Goal: Transaction & Acquisition: Purchase product/service

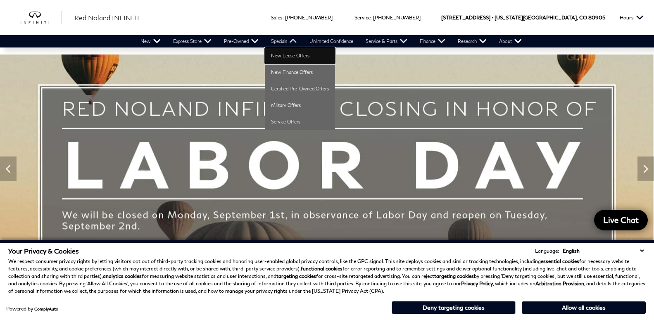
click at [279, 53] on link "New Lease Offers" at bounding box center [300, 56] width 70 height 17
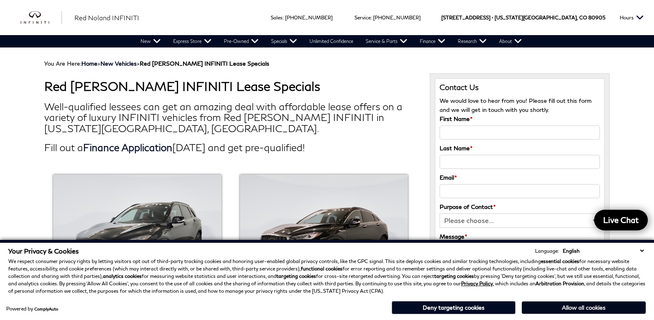
click at [569, 309] on button "Allow all cookies" at bounding box center [584, 308] width 124 height 12
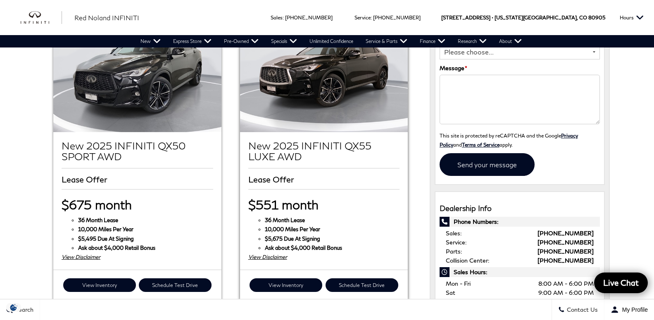
scroll to position [126, 0]
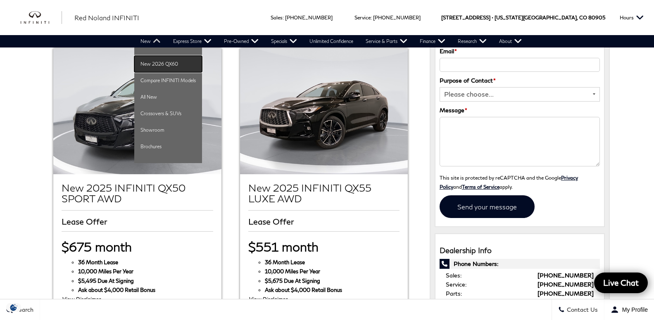
click at [147, 64] on link "New 2026 QX60" at bounding box center [168, 64] width 68 height 17
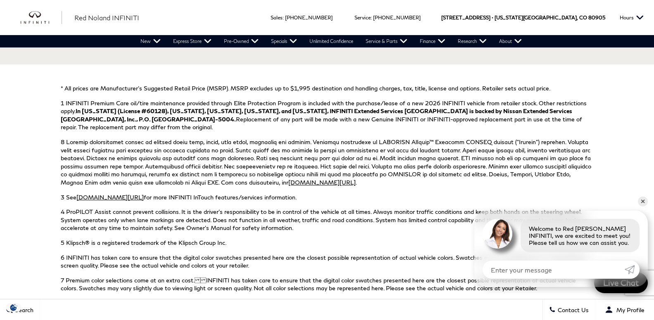
scroll to position [3076, 0]
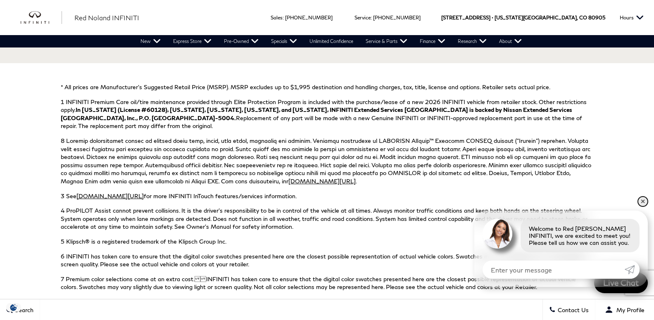
click at [645, 202] on link "✕" at bounding box center [643, 202] width 10 height 10
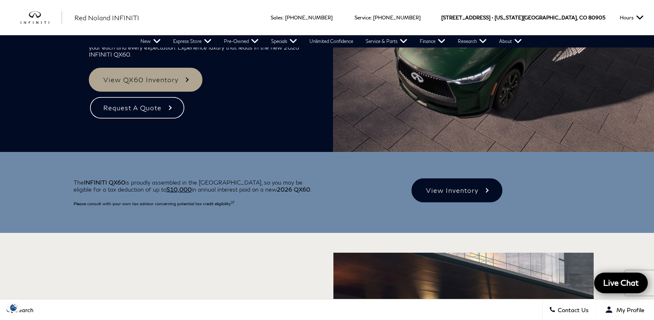
scroll to position [0, 0]
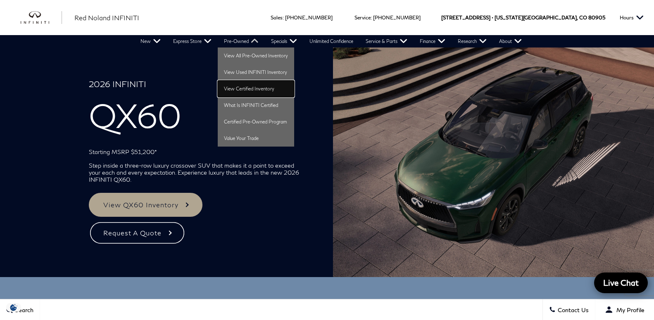
click at [247, 91] on link "View Certified Inventory" at bounding box center [256, 89] width 76 height 17
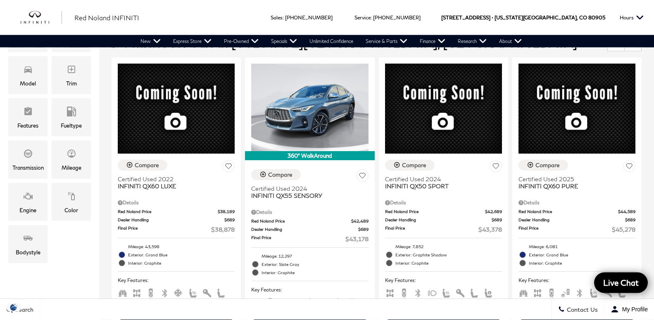
scroll to position [169, 0]
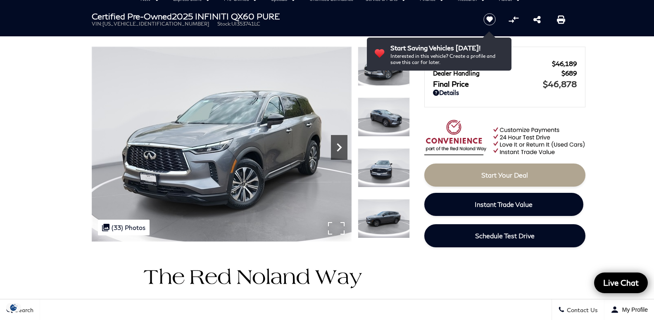
scroll to position [42, 0]
click at [340, 144] on icon "Next" at bounding box center [339, 147] width 17 height 17
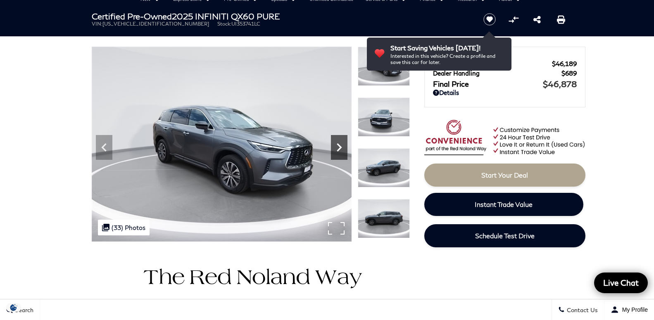
click at [340, 145] on icon "Next" at bounding box center [339, 147] width 17 height 17
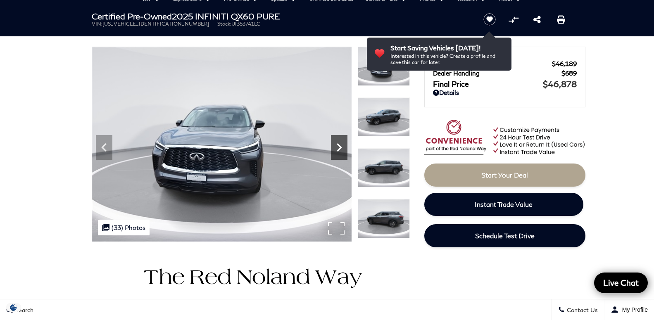
click at [340, 145] on icon "Next" at bounding box center [339, 147] width 17 height 17
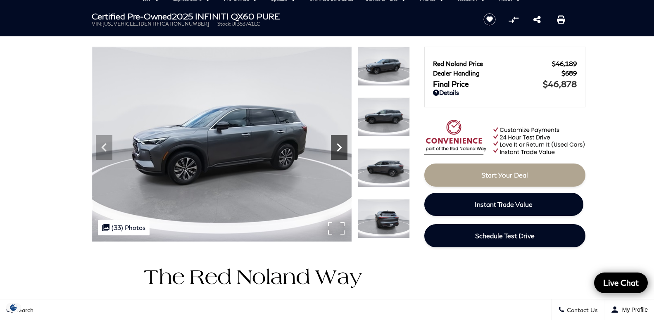
click at [340, 145] on icon "Next" at bounding box center [339, 147] width 17 height 17
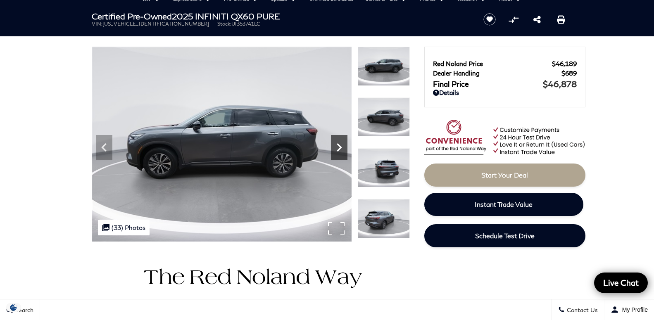
click at [337, 145] on icon "Next" at bounding box center [339, 147] width 17 height 17
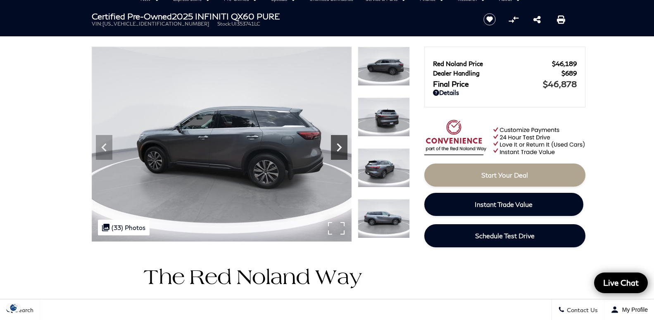
click at [337, 145] on icon "Next" at bounding box center [339, 147] width 17 height 17
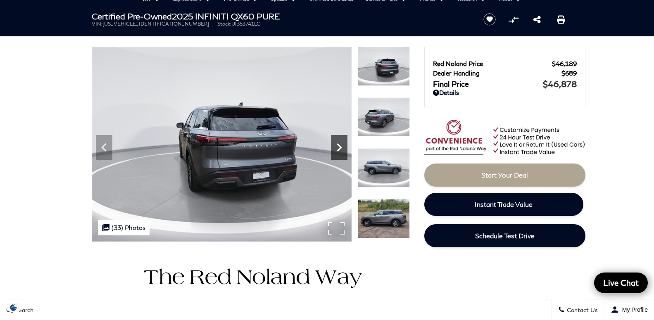
click at [337, 145] on icon "Next" at bounding box center [339, 147] width 17 height 17
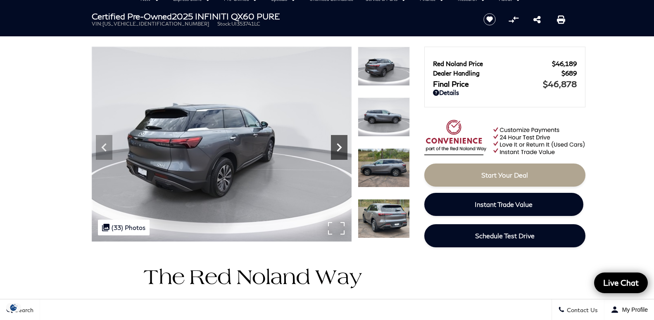
click at [337, 145] on icon "Next" at bounding box center [339, 147] width 17 height 17
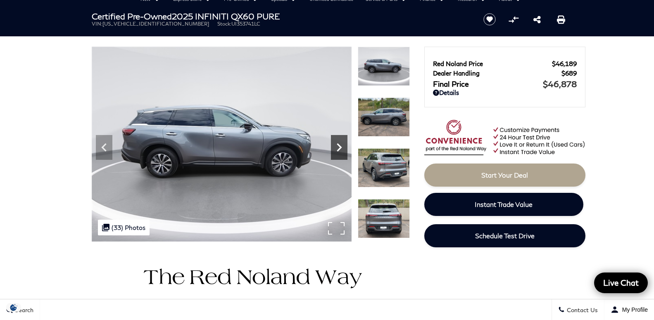
click at [337, 145] on icon "Next" at bounding box center [339, 147] width 17 height 17
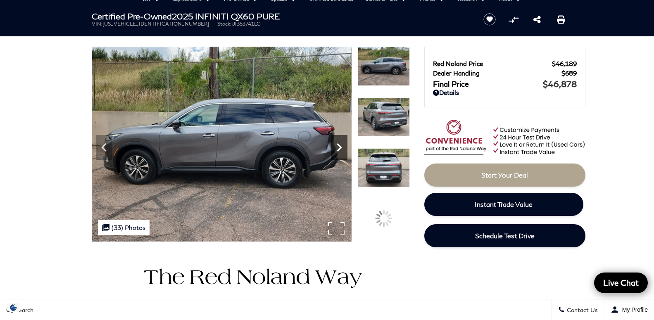
click at [337, 145] on icon "Next" at bounding box center [339, 147] width 17 height 17
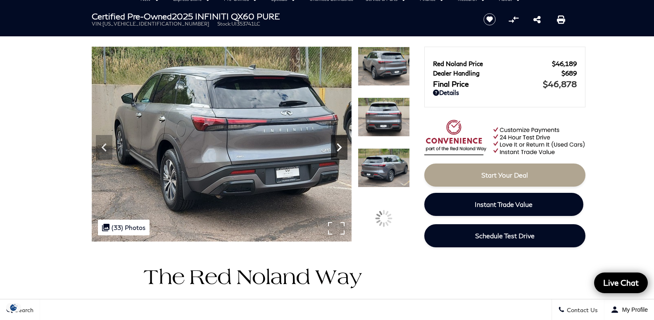
click at [337, 145] on icon "Next" at bounding box center [339, 147] width 17 height 17
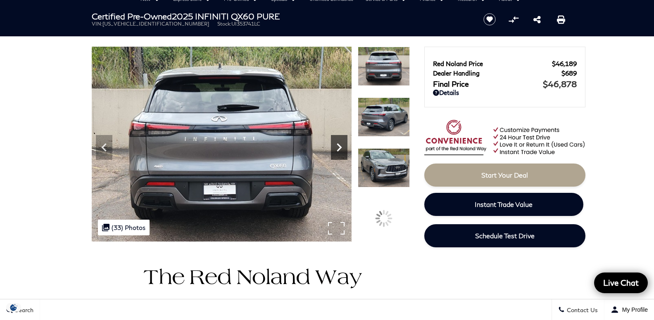
click at [337, 145] on icon "Next" at bounding box center [339, 147] width 17 height 17
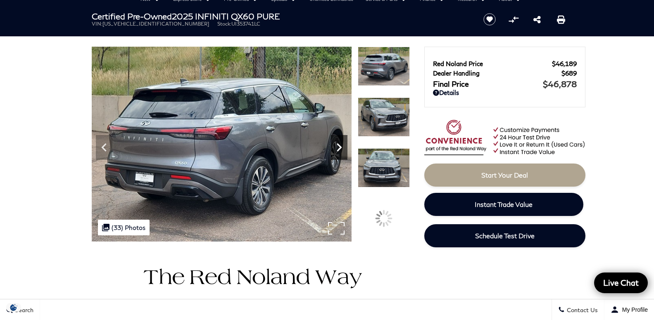
click at [337, 145] on icon "Next" at bounding box center [339, 147] width 17 height 17
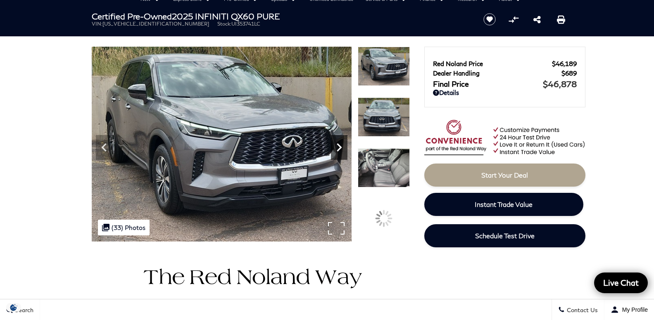
click at [337, 145] on icon "Next" at bounding box center [339, 147] width 17 height 17
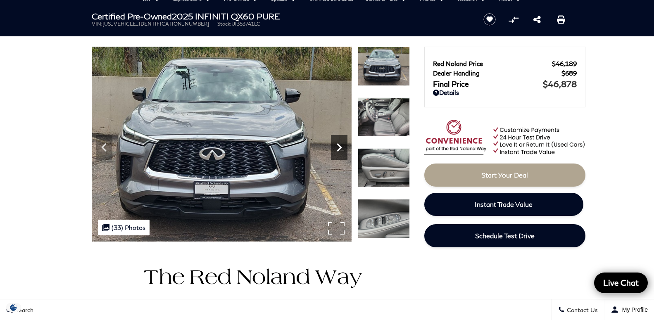
click at [337, 145] on icon "Next" at bounding box center [339, 147] width 17 height 17
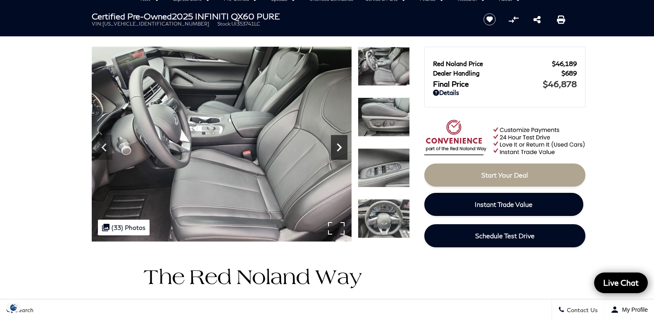
click at [337, 145] on icon "Next" at bounding box center [339, 147] width 17 height 17
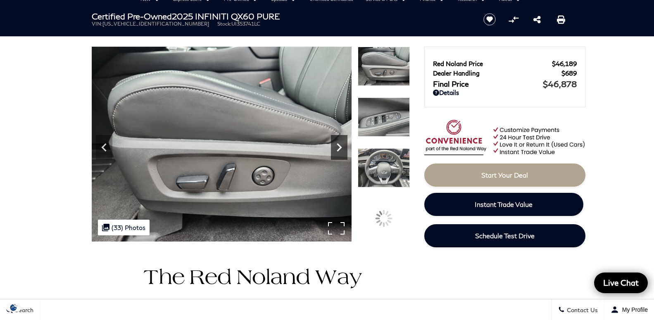
click at [337, 145] on icon "Next" at bounding box center [339, 147] width 17 height 17
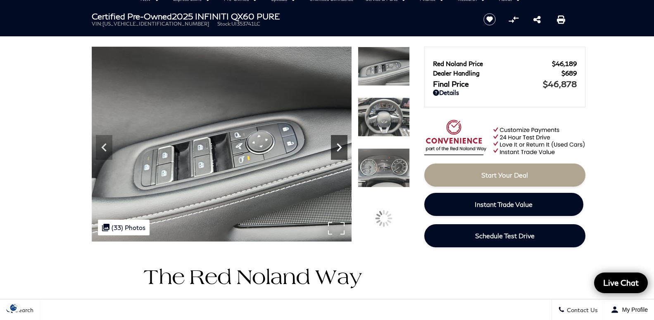
click at [337, 145] on icon "Next" at bounding box center [339, 147] width 17 height 17
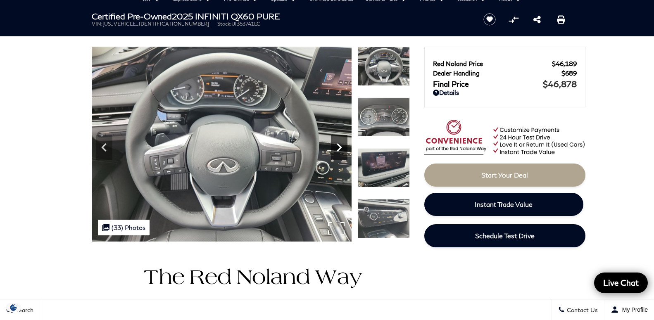
click at [337, 145] on icon "Next" at bounding box center [339, 147] width 17 height 17
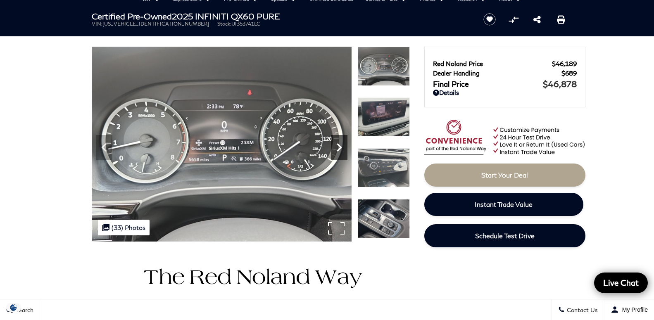
click at [337, 145] on icon "Next" at bounding box center [339, 147] width 17 height 17
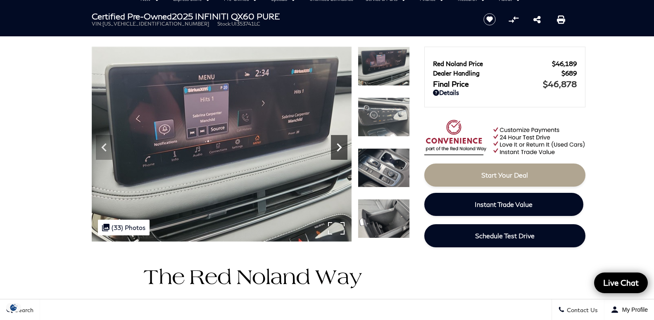
click at [337, 149] on icon "Next" at bounding box center [339, 147] width 17 height 17
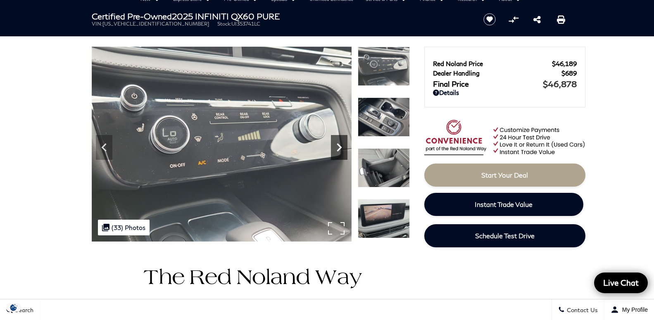
click at [341, 144] on icon "Next" at bounding box center [339, 147] width 17 height 17
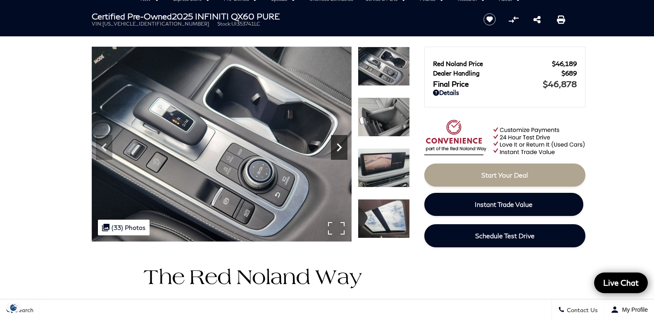
click at [339, 147] on icon "Next" at bounding box center [339, 147] width 17 height 17
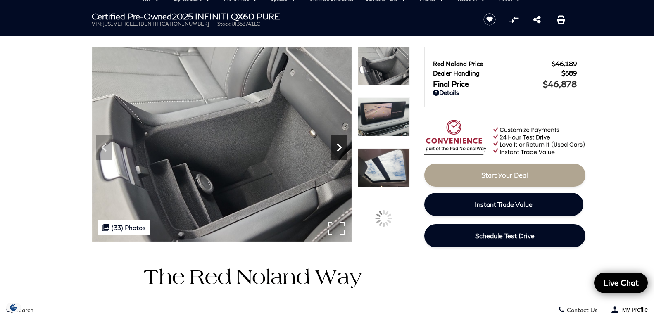
click at [339, 147] on icon "Next" at bounding box center [339, 147] width 17 height 17
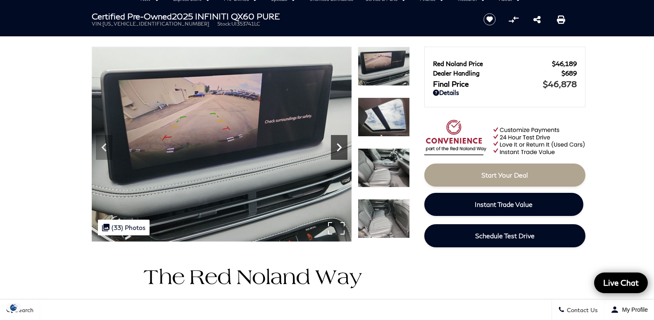
click at [339, 147] on icon "Next" at bounding box center [339, 147] width 17 height 17
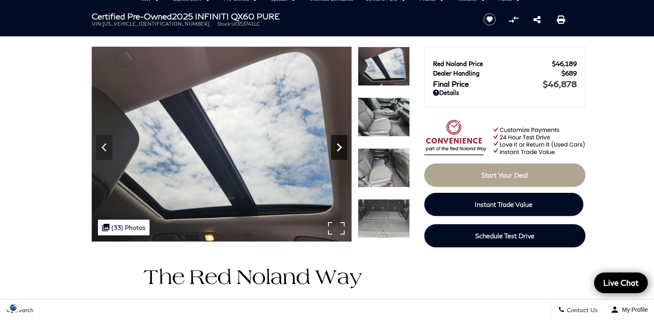
click at [339, 147] on icon "Next" at bounding box center [339, 147] width 17 height 17
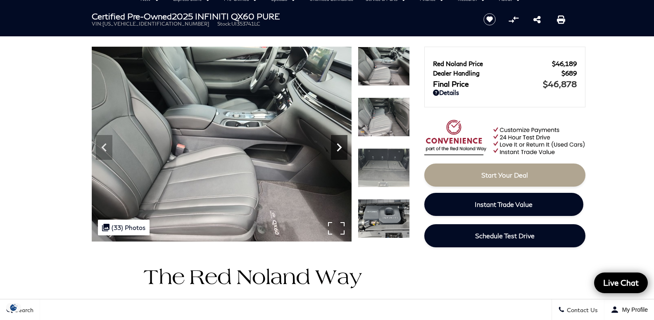
click at [339, 147] on icon "Next" at bounding box center [339, 147] width 17 height 17
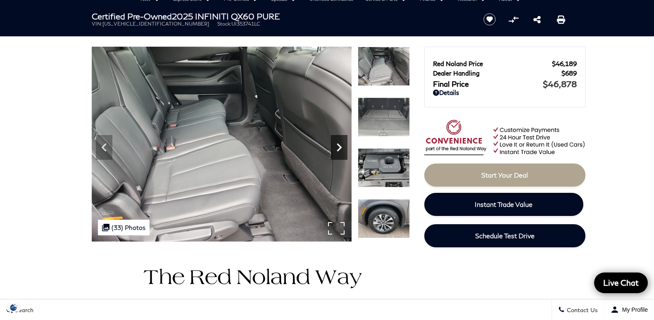
click at [339, 147] on icon "Next" at bounding box center [339, 147] width 17 height 17
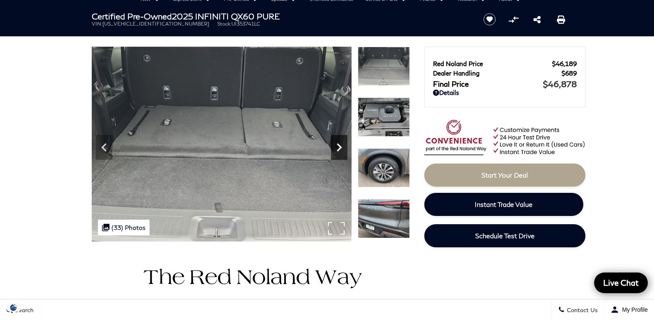
click at [339, 147] on icon "Next" at bounding box center [339, 147] width 17 height 17
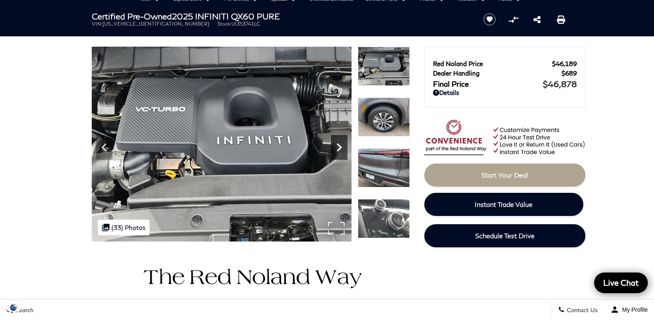
click at [339, 147] on icon "Next" at bounding box center [339, 147] width 17 height 17
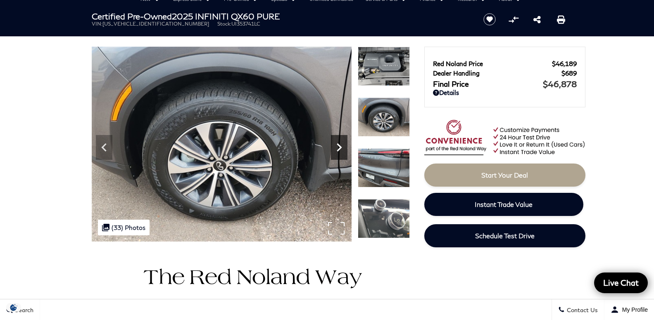
click at [339, 147] on icon "Next" at bounding box center [339, 147] width 17 height 17
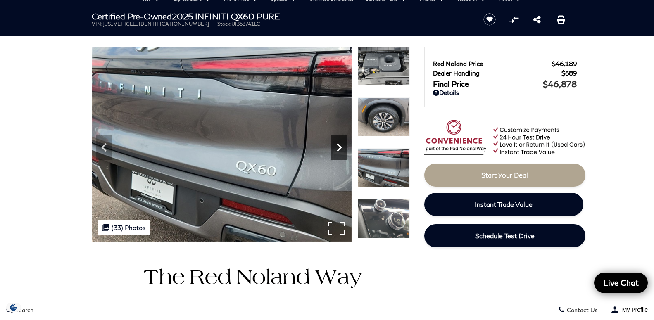
click at [339, 147] on icon "Next" at bounding box center [339, 147] width 17 height 17
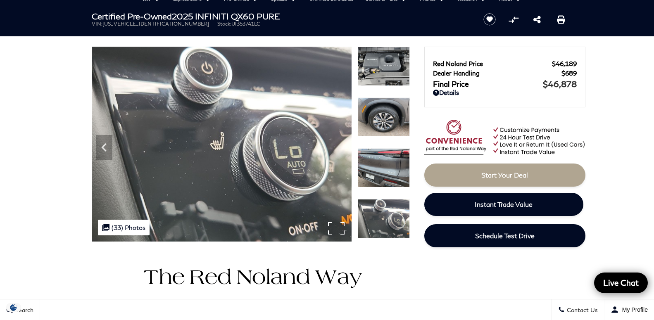
click at [339, 147] on img at bounding box center [222, 144] width 260 height 195
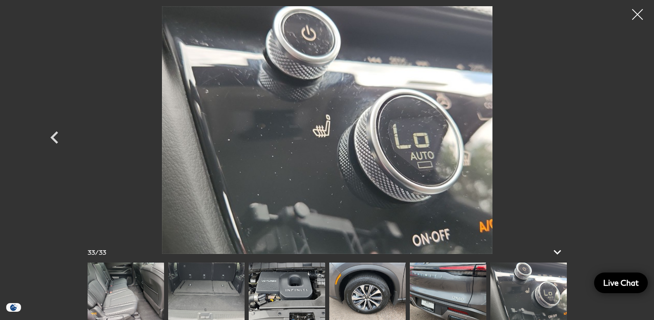
click at [634, 10] on div at bounding box center [638, 15] width 22 height 22
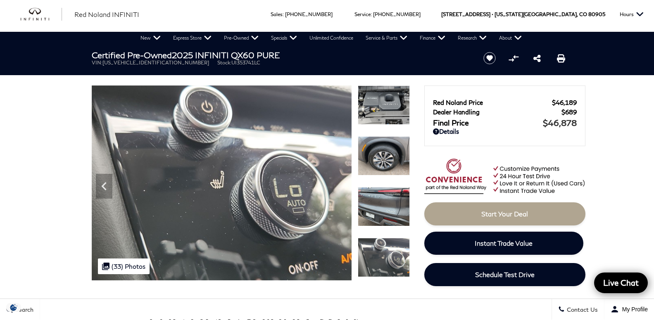
scroll to position [0, 0]
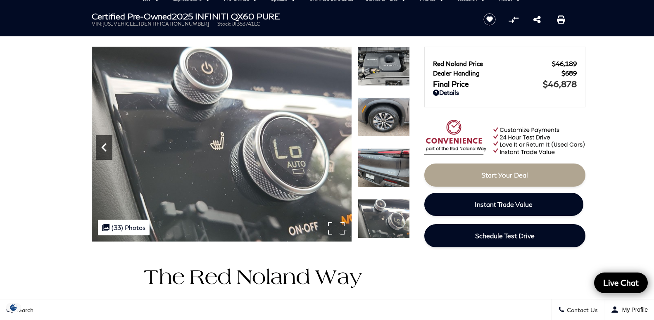
click at [105, 151] on icon "Previous" at bounding box center [103, 147] width 5 height 8
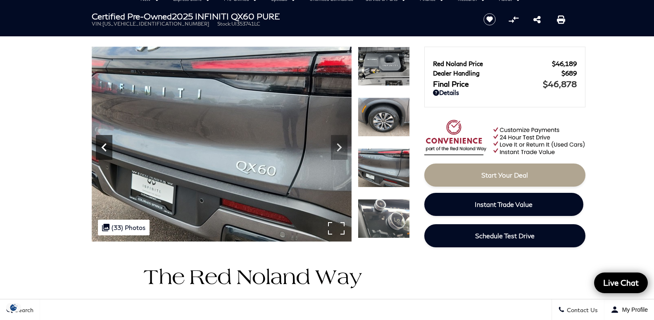
click at [105, 151] on icon "Previous" at bounding box center [103, 147] width 5 height 8
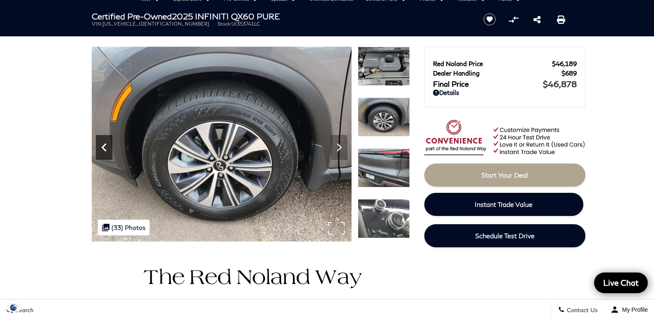
click at [105, 151] on icon "Previous" at bounding box center [103, 147] width 5 height 8
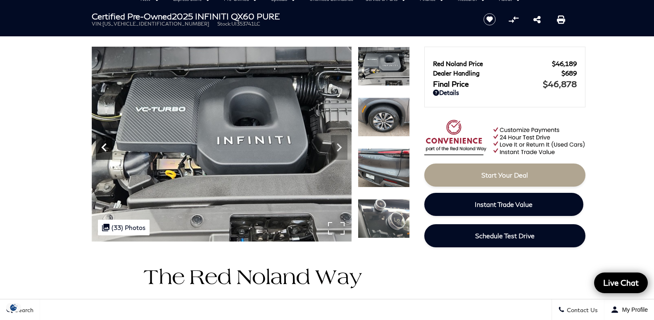
click at [105, 151] on icon "Previous" at bounding box center [103, 147] width 5 height 8
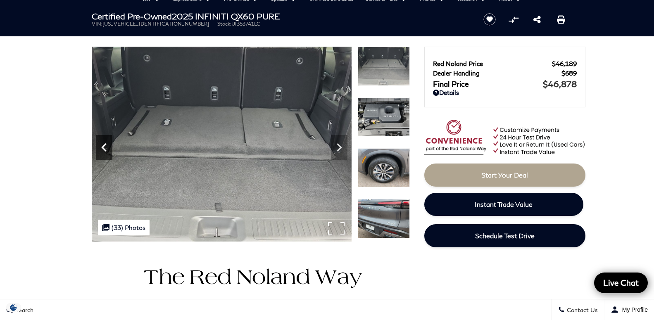
click at [105, 151] on icon "Previous" at bounding box center [103, 147] width 5 height 8
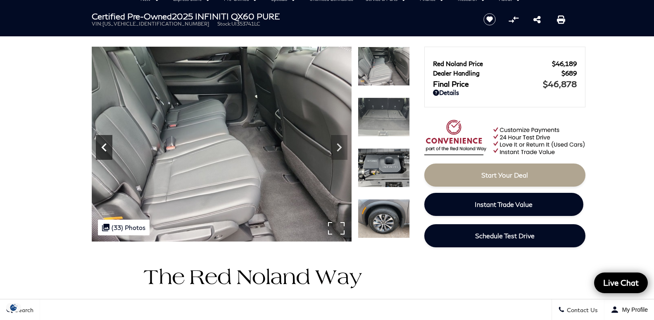
click at [105, 151] on icon "Previous" at bounding box center [103, 147] width 5 height 8
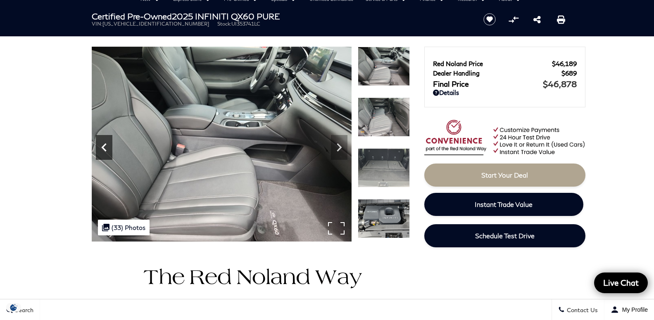
click at [105, 151] on icon "Previous" at bounding box center [103, 147] width 5 height 8
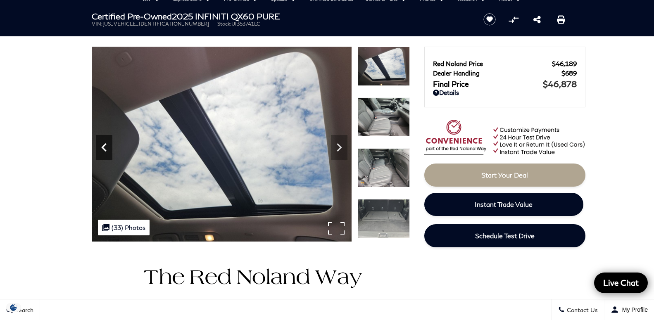
click at [105, 151] on icon "Previous" at bounding box center [103, 147] width 5 height 8
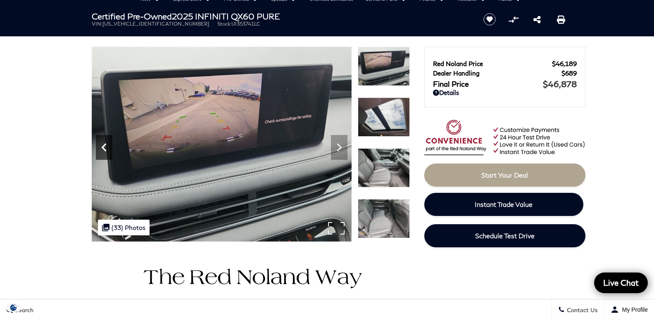
click at [105, 151] on icon "Previous" at bounding box center [103, 147] width 5 height 8
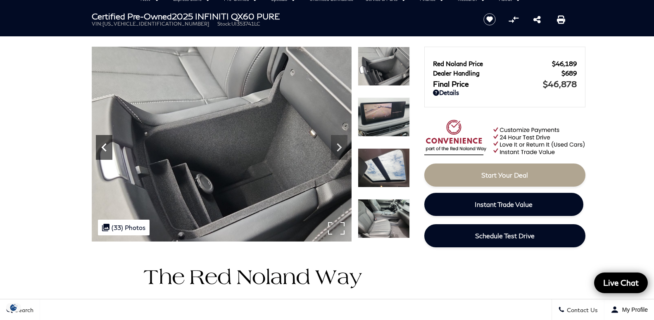
click at [105, 151] on icon "Previous" at bounding box center [103, 147] width 5 height 8
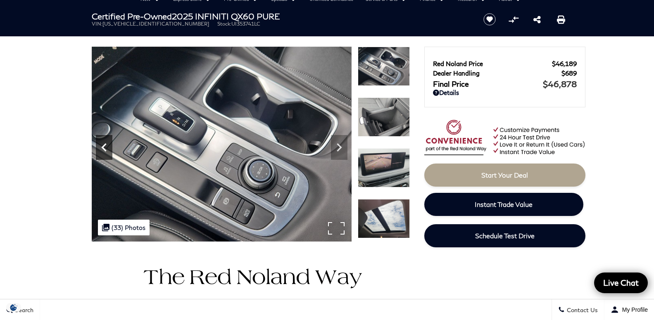
click at [105, 150] on icon "Previous" at bounding box center [103, 147] width 5 height 8
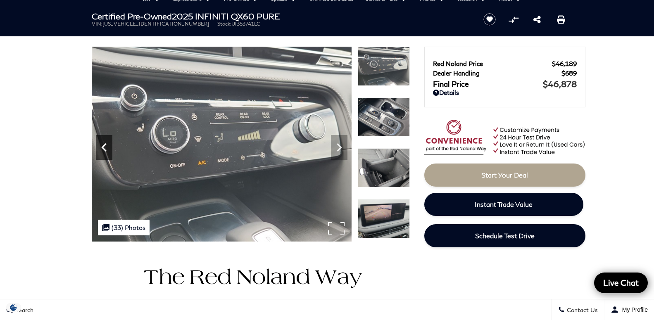
click at [105, 150] on icon "Previous" at bounding box center [103, 147] width 5 height 8
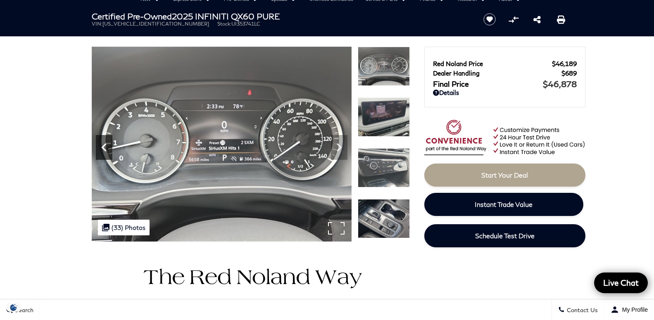
click at [105, 150] on icon "Previous" at bounding box center [103, 147] width 5 height 8
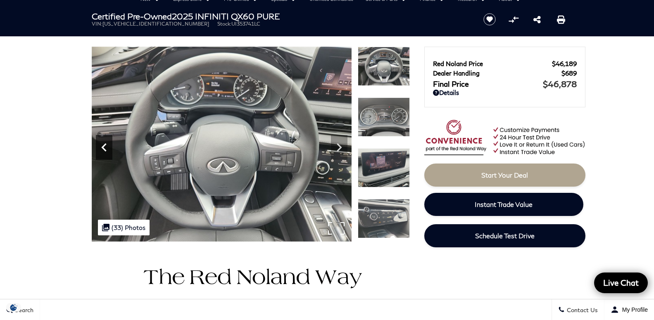
click at [105, 150] on icon "Previous" at bounding box center [103, 147] width 5 height 8
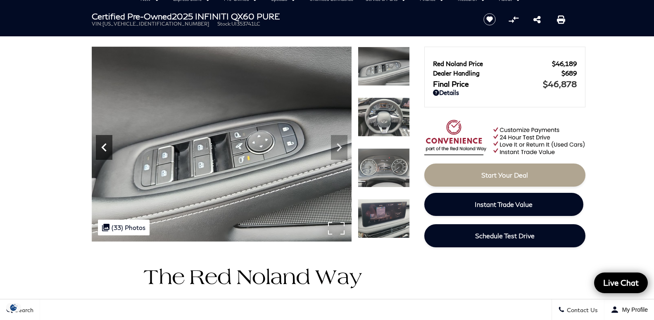
click at [105, 150] on icon "Previous" at bounding box center [103, 147] width 5 height 8
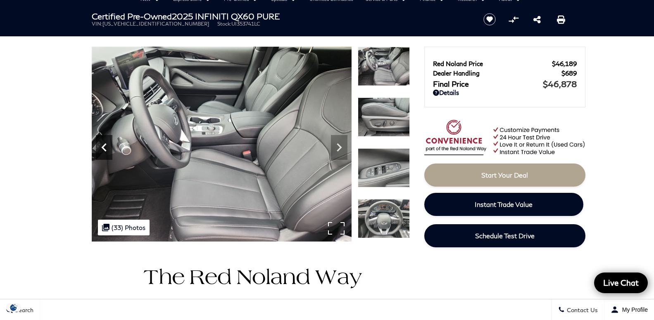
click at [105, 150] on icon "Previous" at bounding box center [103, 147] width 5 height 8
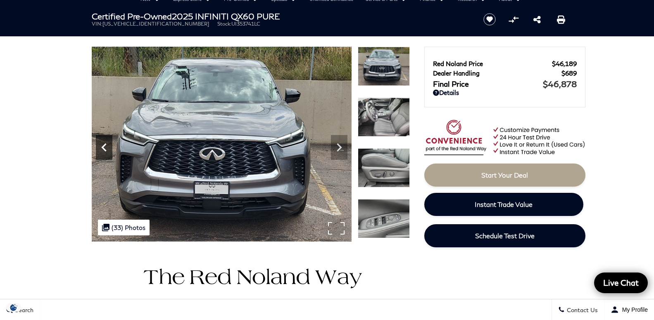
click at [105, 150] on icon "Previous" at bounding box center [103, 147] width 5 height 8
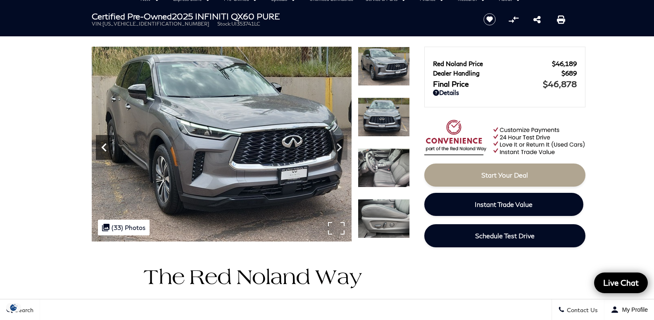
click at [105, 150] on icon "Previous" at bounding box center [103, 147] width 5 height 8
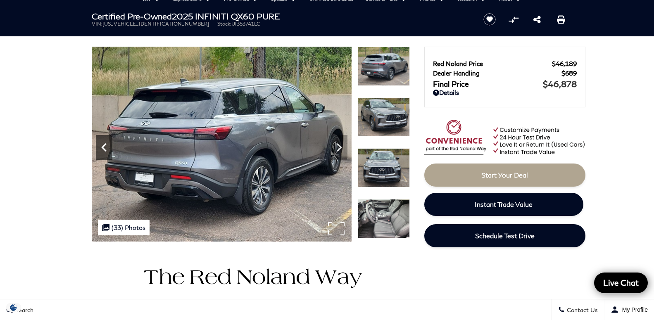
click at [105, 150] on icon "Previous" at bounding box center [103, 147] width 5 height 8
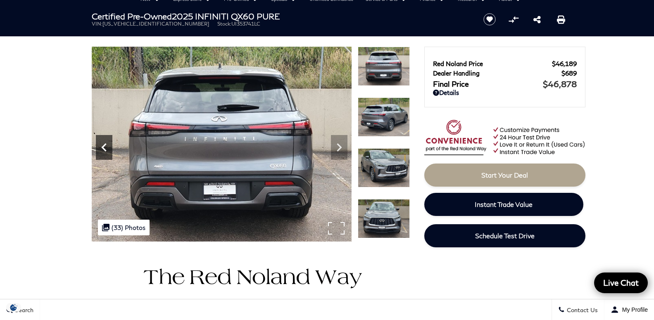
click at [105, 150] on icon "Previous" at bounding box center [103, 147] width 5 height 8
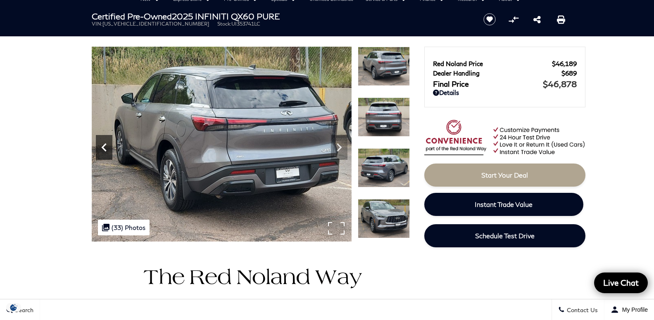
click at [105, 150] on icon "Previous" at bounding box center [103, 147] width 5 height 8
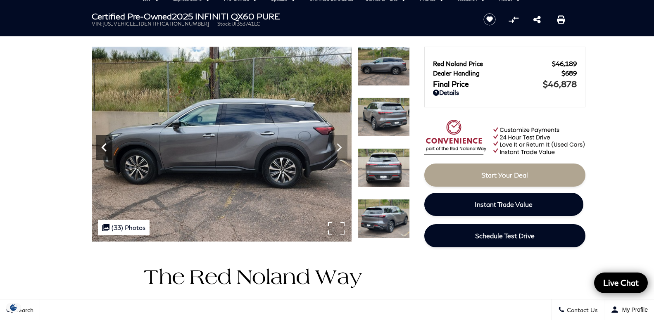
click at [105, 150] on icon "Previous" at bounding box center [103, 147] width 5 height 8
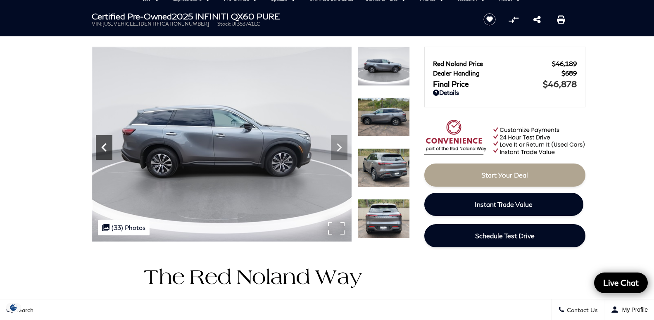
click at [105, 150] on icon "Previous" at bounding box center [103, 147] width 5 height 8
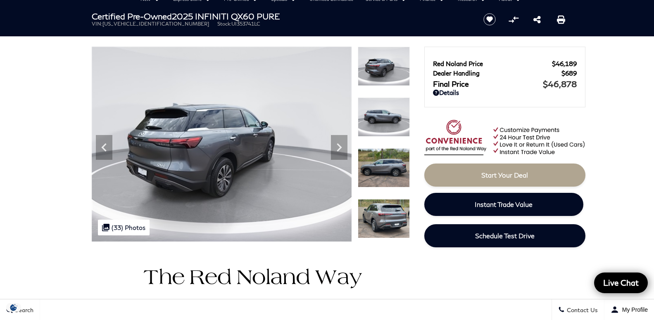
click at [385, 159] on img at bounding box center [384, 167] width 52 height 39
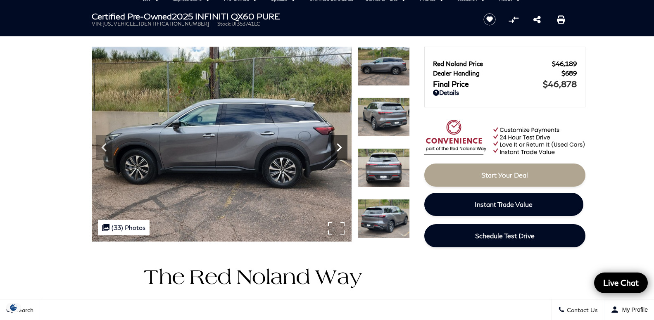
click at [339, 148] on icon "Next" at bounding box center [339, 147] width 17 height 17
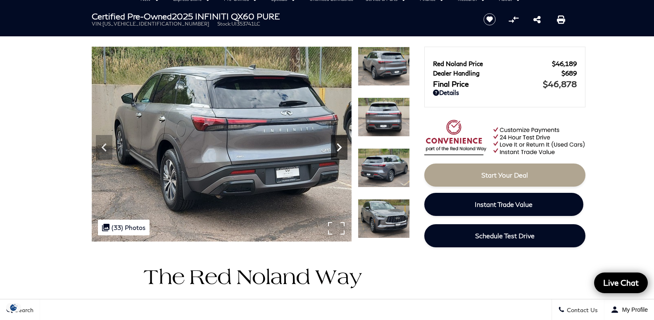
click at [339, 148] on icon "Next" at bounding box center [339, 147] width 17 height 17
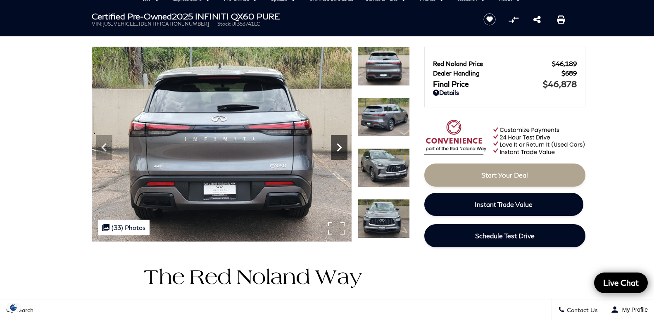
click at [339, 148] on icon "Next" at bounding box center [339, 147] width 17 height 17
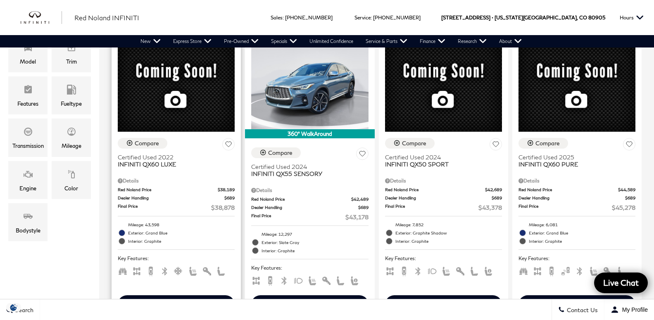
scroll to position [169, 0]
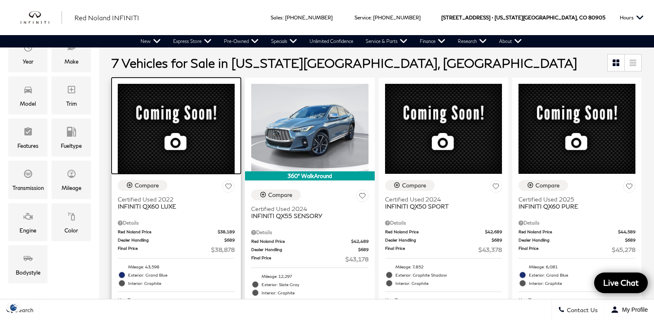
click at [163, 111] on div at bounding box center [176, 126] width 129 height 96
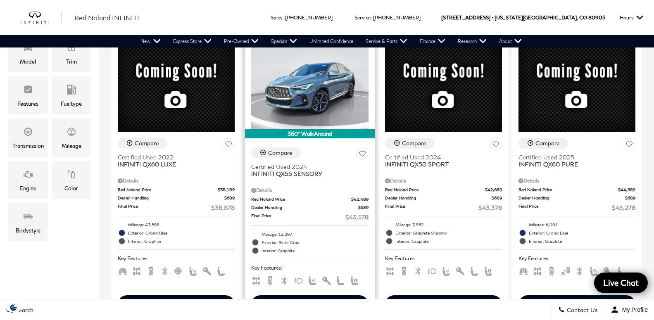
scroll to position [169, 0]
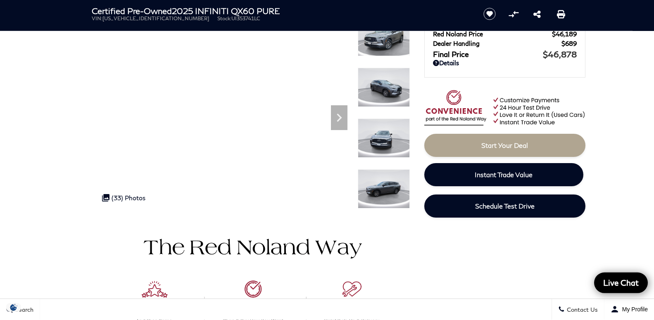
scroll to position [84, 0]
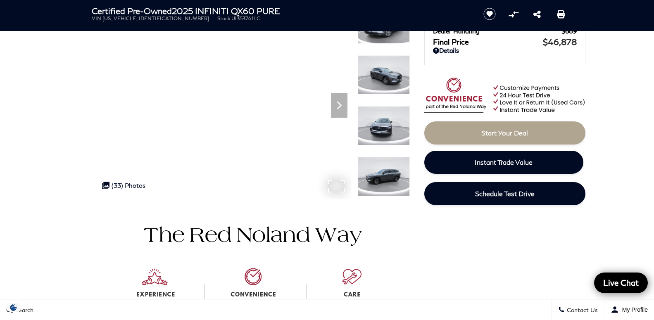
click at [115, 184] on div ".cls-1, .cls-3 { fill: #c50033; } .cls-1 { clip-rule: evenodd; } .cls-2 { clip-…" at bounding box center [124, 186] width 52 height 16
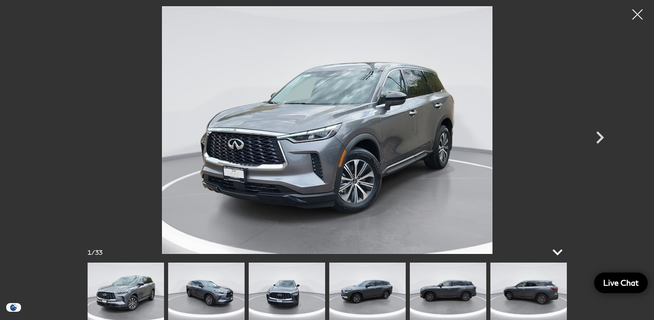
click at [559, 256] on icon at bounding box center [557, 252] width 20 height 20
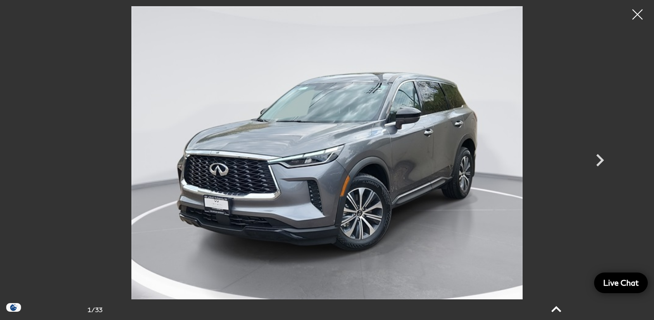
click at [555, 306] on icon at bounding box center [556, 310] width 20 height 20
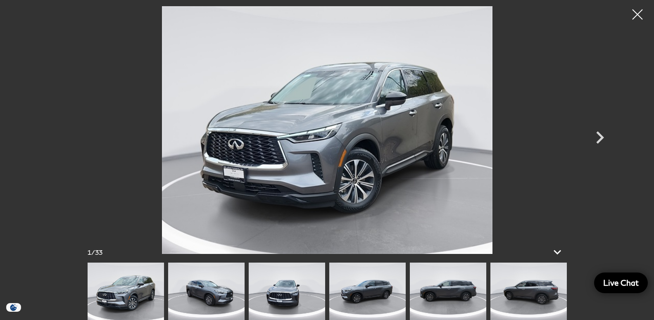
click at [537, 299] on img at bounding box center [528, 291] width 76 height 57
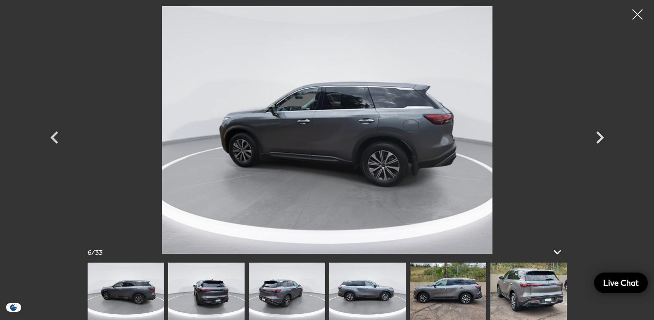
click at [539, 298] on img at bounding box center [528, 291] width 76 height 57
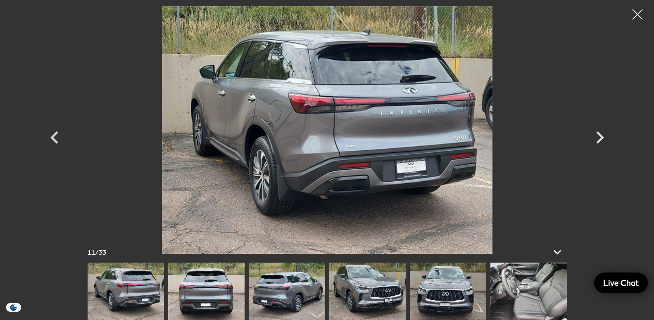
click at [533, 296] on img at bounding box center [528, 291] width 76 height 57
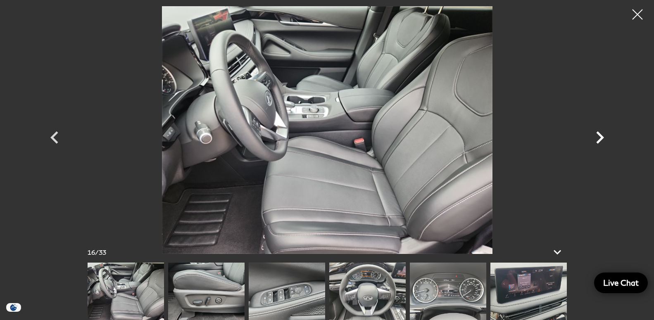
click at [595, 137] on icon "Next" at bounding box center [599, 137] width 25 height 25
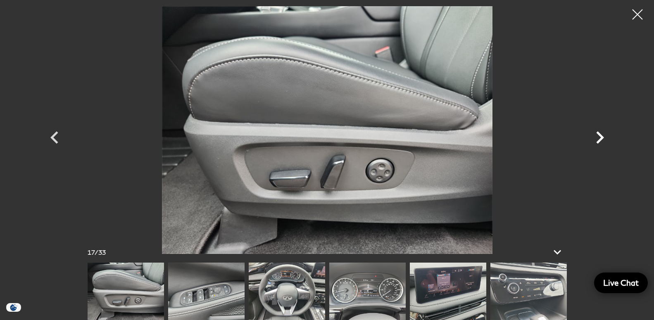
click at [595, 137] on icon "Next" at bounding box center [599, 137] width 25 height 25
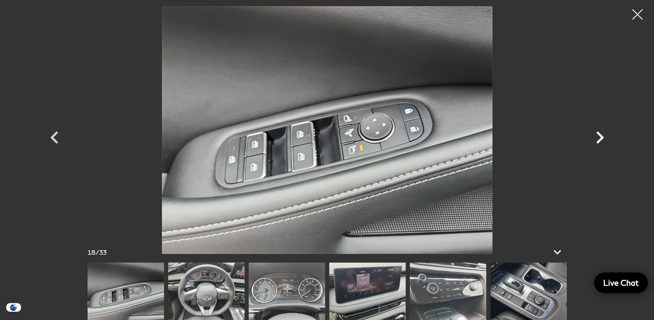
click at [595, 137] on icon "Next" at bounding box center [599, 137] width 25 height 25
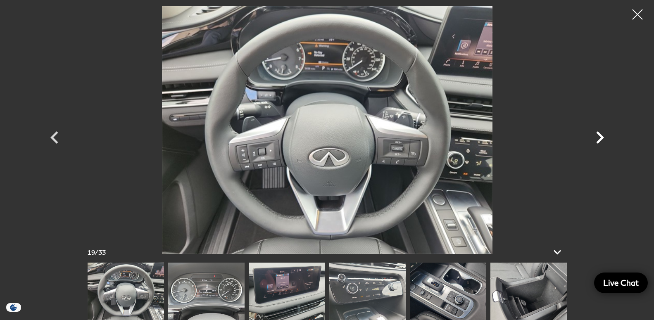
click at [595, 137] on icon "Next" at bounding box center [599, 137] width 25 height 25
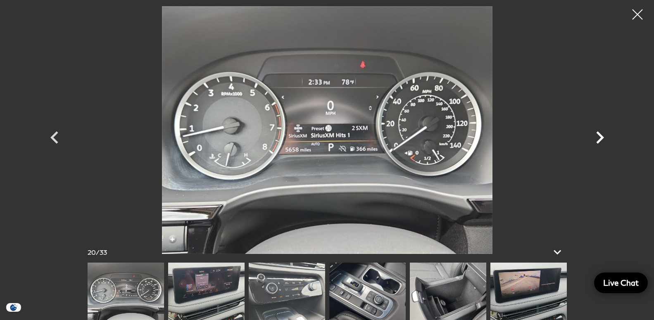
click at [595, 137] on icon "Next" at bounding box center [599, 137] width 25 height 25
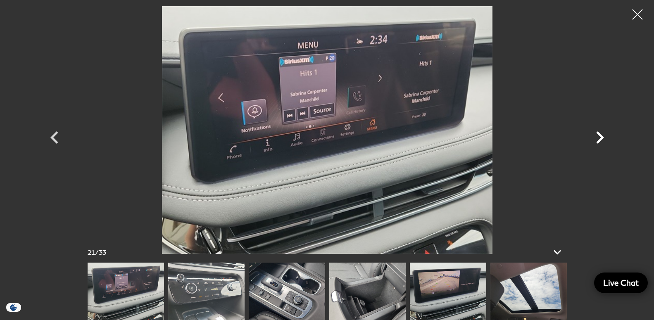
click at [604, 139] on icon "Next" at bounding box center [599, 137] width 25 height 25
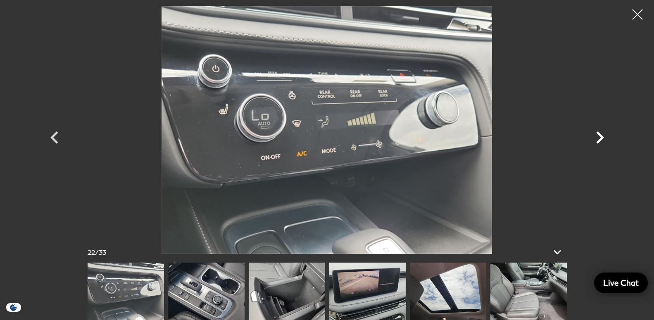
click at [603, 139] on icon "Next" at bounding box center [599, 137] width 25 height 25
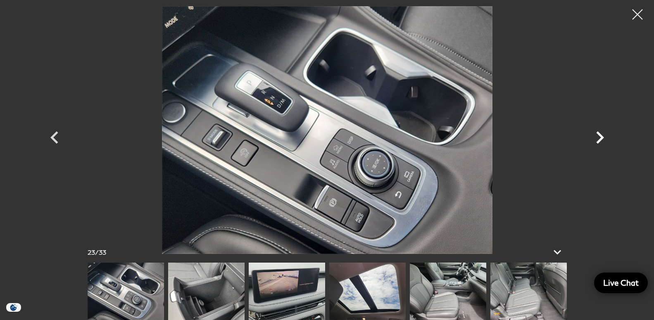
click at [599, 140] on icon "Next" at bounding box center [600, 137] width 8 height 12
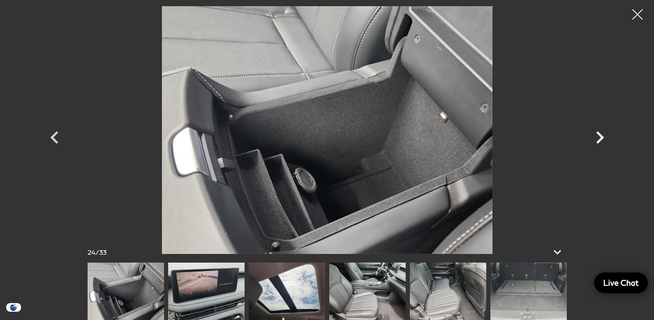
click at [599, 140] on icon "Next" at bounding box center [600, 137] width 8 height 12
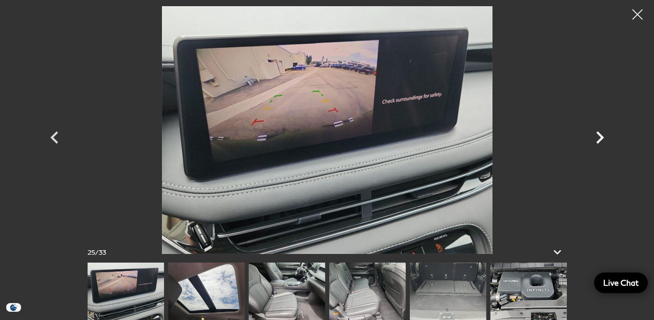
click at [599, 140] on icon "Next" at bounding box center [600, 137] width 8 height 12
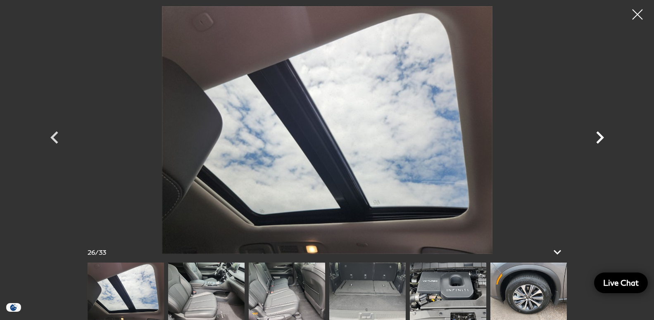
click at [599, 140] on icon "Next" at bounding box center [600, 137] width 8 height 12
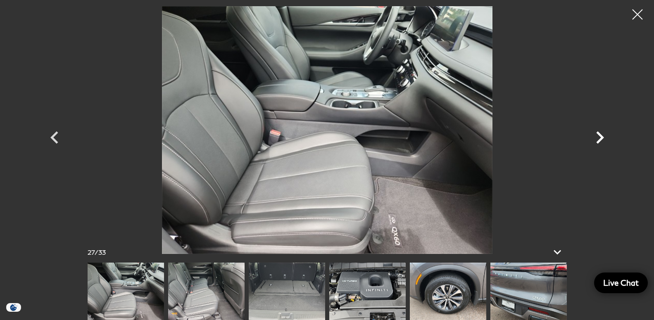
click at [599, 140] on icon "Next" at bounding box center [600, 137] width 8 height 12
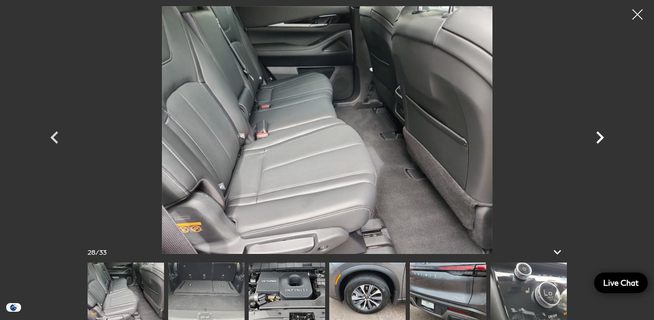
click at [599, 140] on icon "Next" at bounding box center [600, 137] width 8 height 12
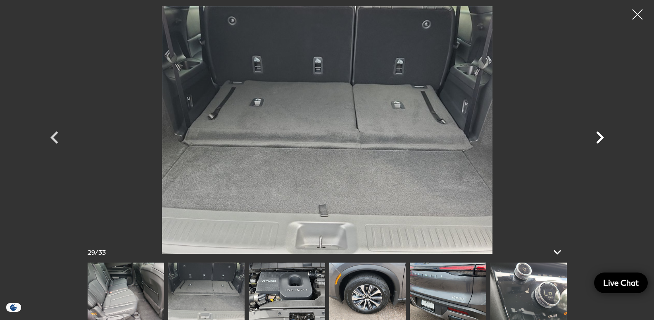
click at [599, 140] on icon "Next" at bounding box center [600, 137] width 8 height 12
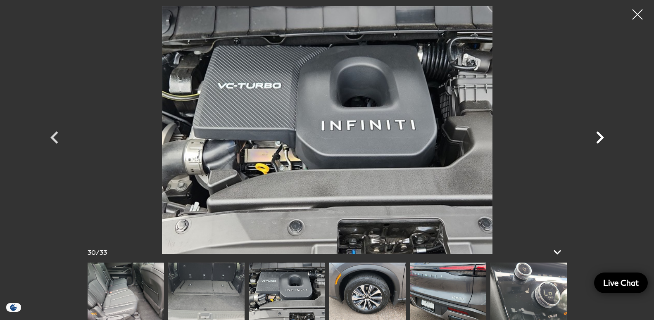
click at [599, 140] on icon "Next" at bounding box center [599, 137] width 25 height 25
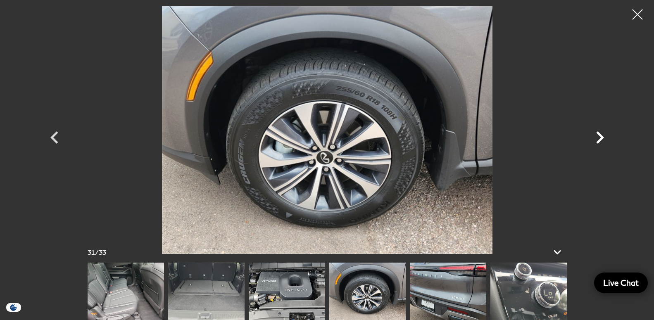
click at [599, 140] on icon "Next" at bounding box center [599, 137] width 25 height 25
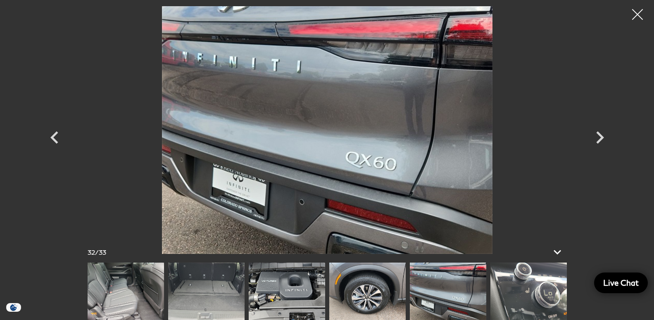
click at [639, 19] on div at bounding box center [638, 15] width 22 height 22
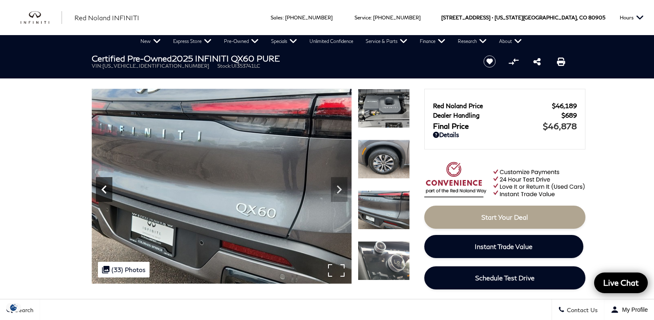
click at [107, 194] on icon "Previous" at bounding box center [104, 189] width 17 height 17
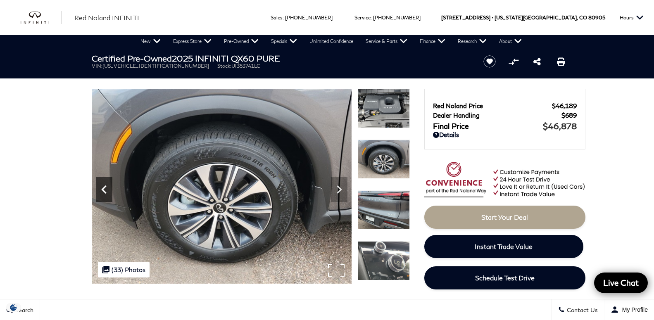
click at [103, 192] on icon "Previous" at bounding box center [104, 189] width 17 height 17
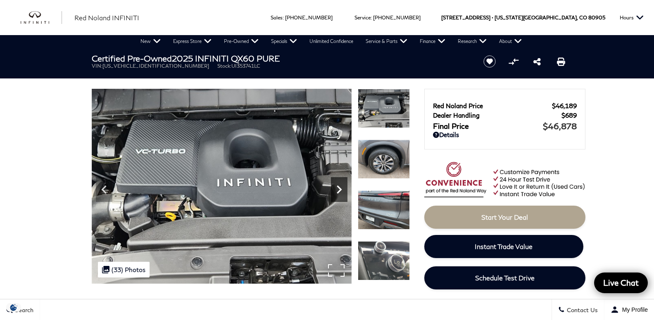
click at [336, 190] on icon "Next" at bounding box center [339, 189] width 17 height 17
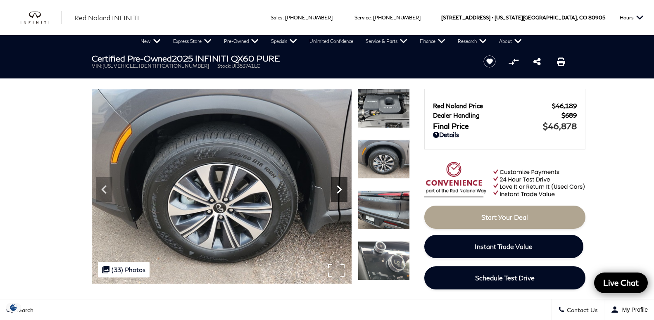
click at [336, 190] on icon "Next" at bounding box center [339, 189] width 17 height 17
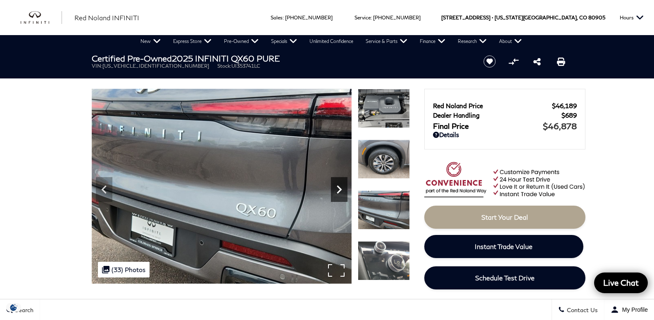
click at [336, 190] on icon "Next" at bounding box center [339, 189] width 17 height 17
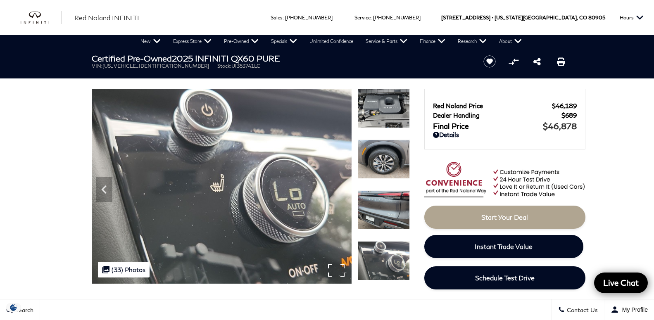
click at [336, 190] on img at bounding box center [222, 186] width 260 height 195
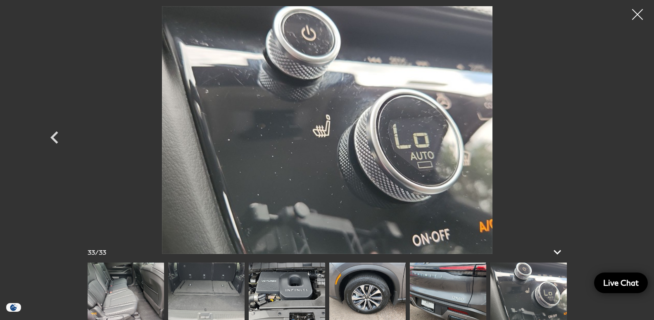
click at [640, 13] on div at bounding box center [638, 15] width 22 height 22
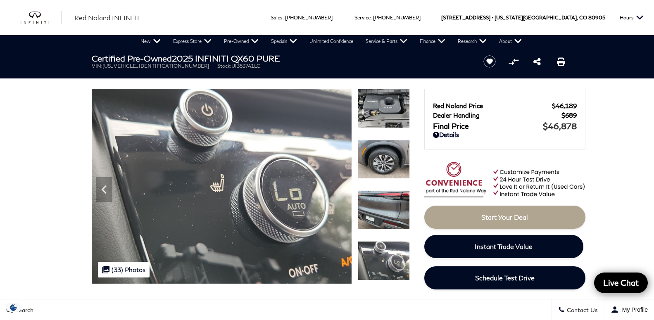
scroll to position [42, 0]
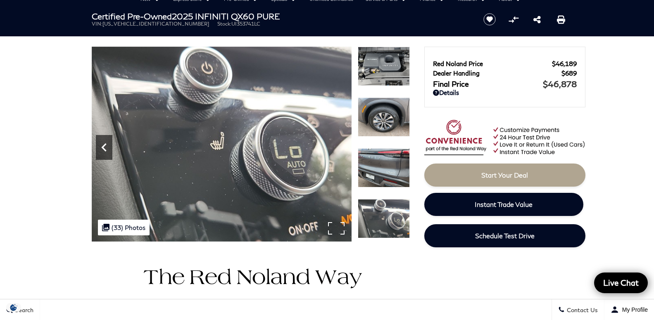
click at [102, 147] on icon "Previous" at bounding box center [104, 147] width 17 height 17
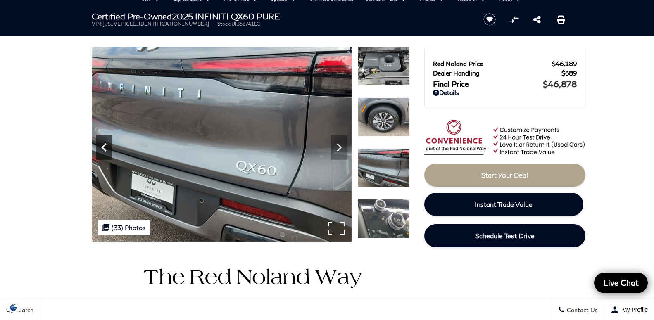
click at [102, 147] on icon "Previous" at bounding box center [104, 147] width 17 height 17
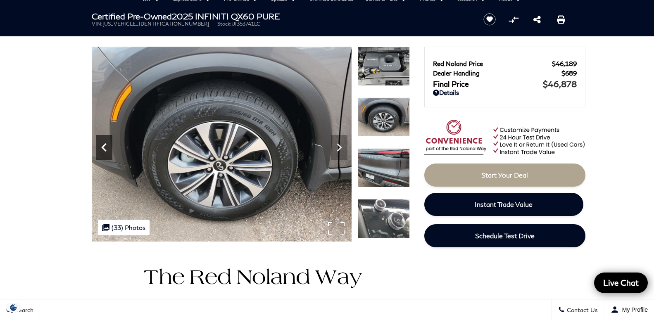
click at [102, 147] on icon "Previous" at bounding box center [104, 147] width 17 height 17
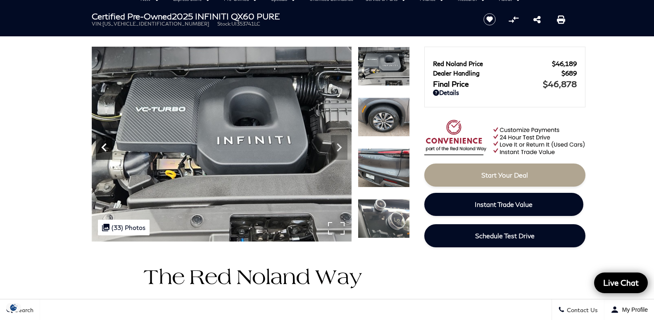
click at [102, 147] on icon "Previous" at bounding box center [104, 147] width 17 height 17
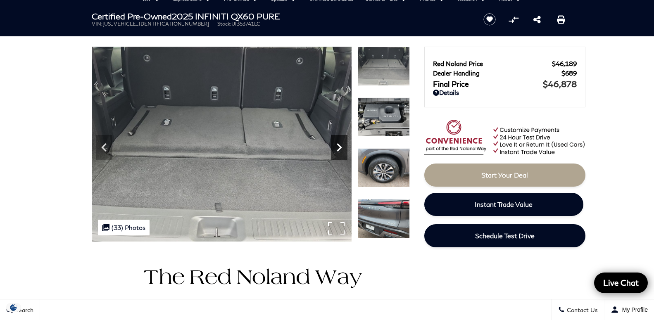
click at [339, 150] on icon "Next" at bounding box center [339, 147] width 17 height 17
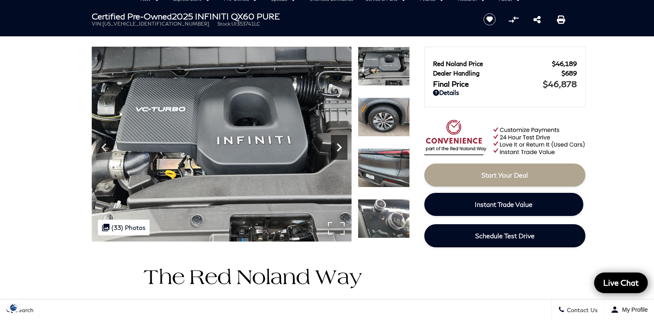
click at [339, 150] on icon "Next" at bounding box center [339, 147] width 17 height 17
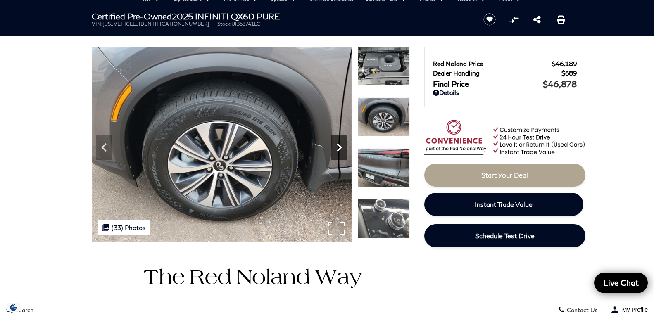
click at [339, 150] on icon "Next" at bounding box center [339, 147] width 17 height 17
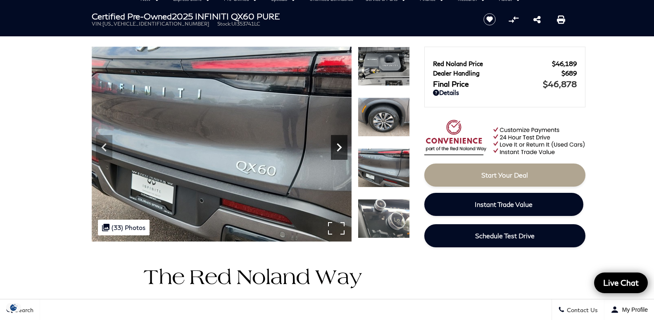
click at [339, 150] on icon "Next" at bounding box center [339, 147] width 17 height 17
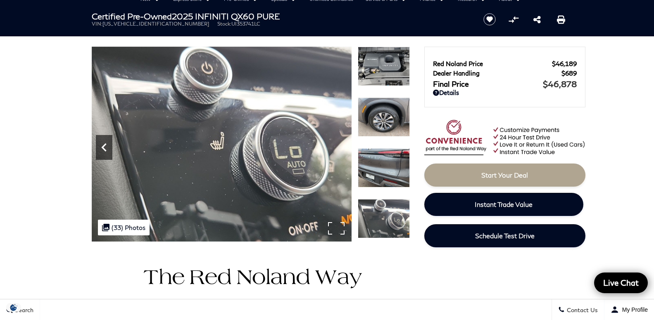
click at [100, 148] on icon "Previous" at bounding box center [104, 147] width 17 height 17
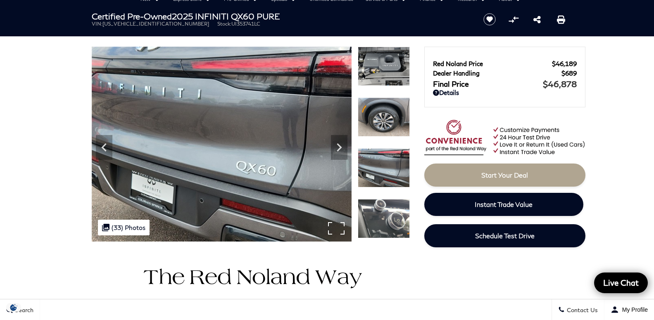
click at [124, 233] on div ".cls-1, .cls-3 { fill: #c50033; } .cls-1 { clip-rule: evenodd; } .cls-2 { clip-…" at bounding box center [124, 228] width 52 height 16
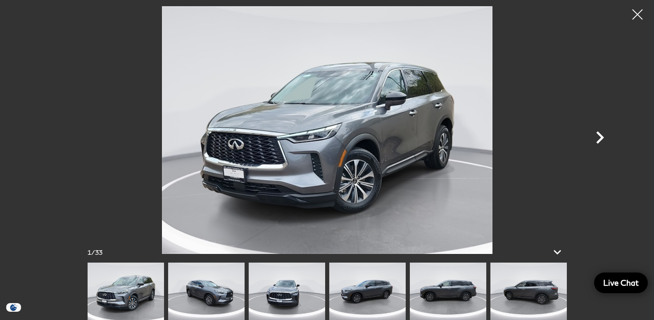
click at [598, 138] on icon "Next" at bounding box center [599, 137] width 25 height 25
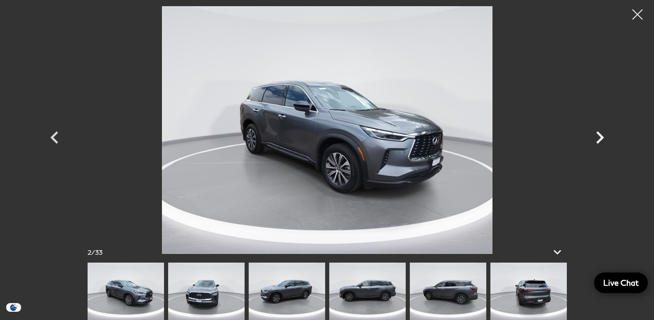
click at [598, 138] on icon "Next" at bounding box center [599, 137] width 25 height 25
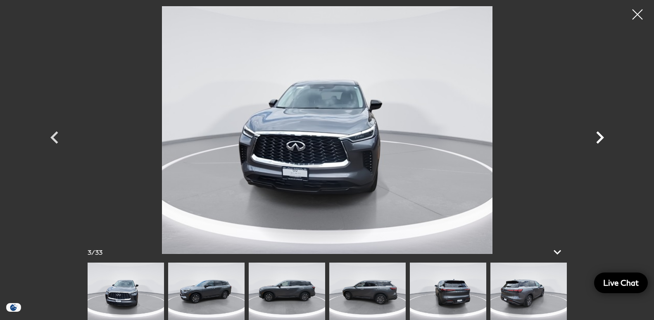
click at [598, 138] on icon "Next" at bounding box center [599, 137] width 25 height 25
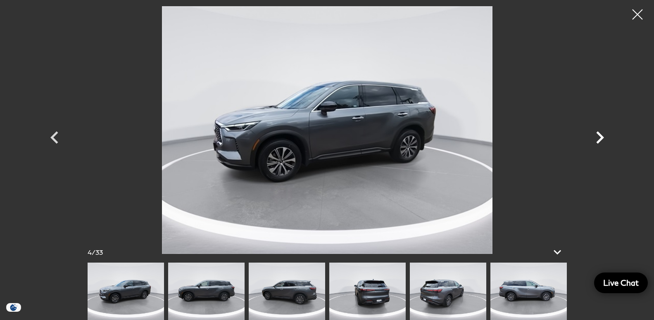
click at [598, 138] on icon "Next" at bounding box center [599, 137] width 25 height 25
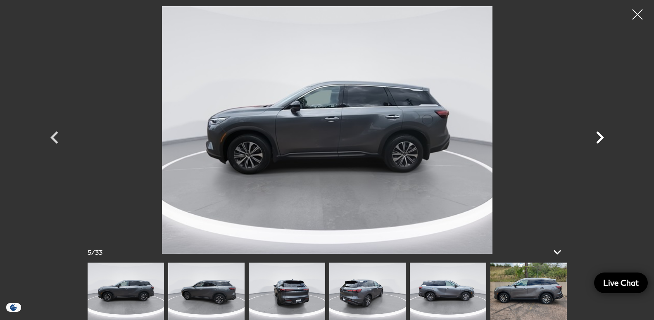
click at [598, 138] on icon "Next" at bounding box center [599, 137] width 25 height 25
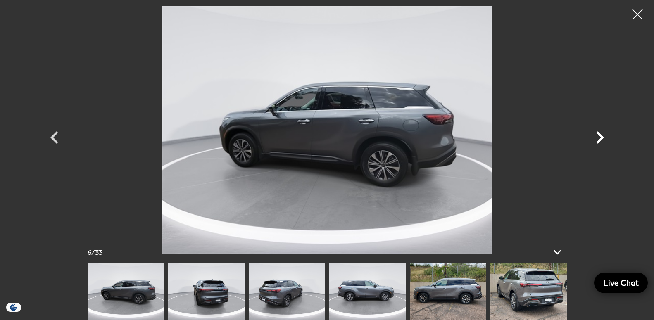
click at [598, 138] on icon "Next" at bounding box center [599, 137] width 25 height 25
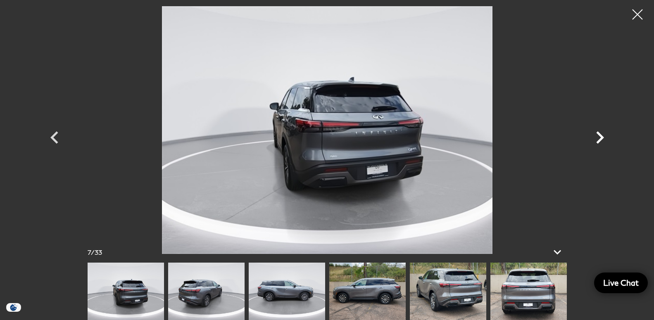
click at [598, 138] on icon "Next" at bounding box center [599, 137] width 25 height 25
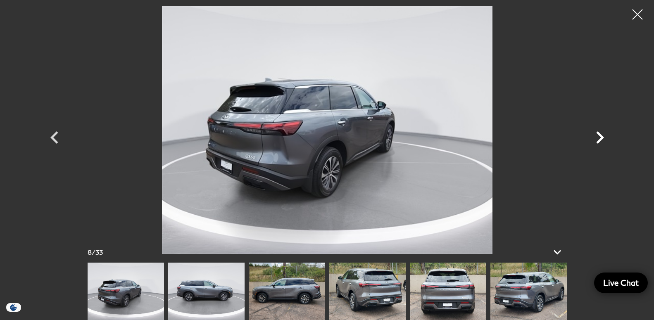
click at [598, 138] on icon "Next" at bounding box center [599, 137] width 25 height 25
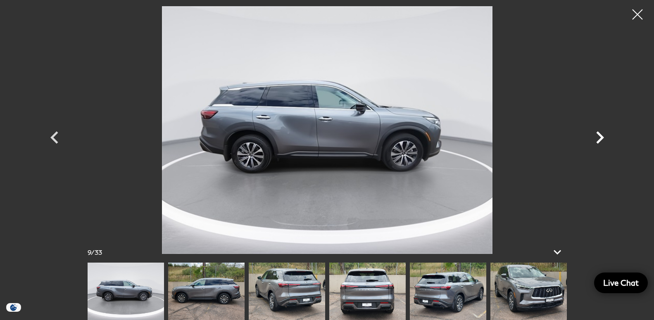
click at [598, 138] on icon "Next" at bounding box center [599, 137] width 25 height 25
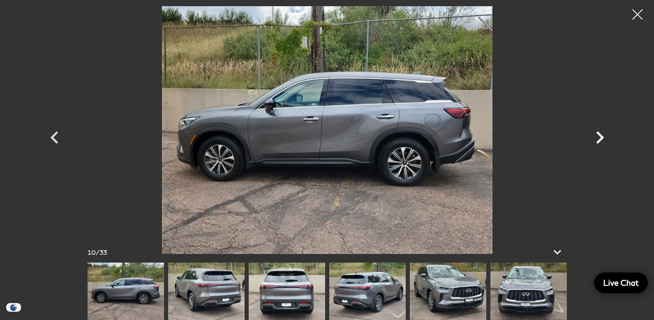
click at [598, 138] on icon "Next" at bounding box center [599, 137] width 25 height 25
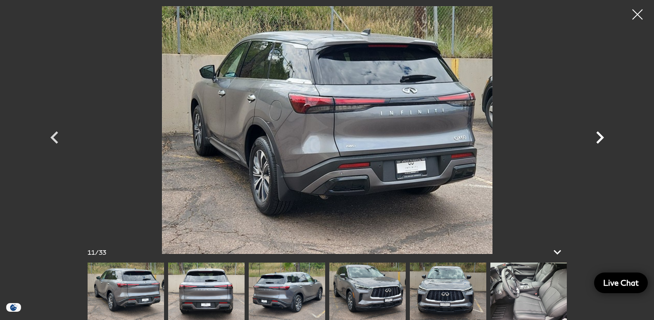
click at [598, 138] on icon "Next" at bounding box center [599, 137] width 25 height 25
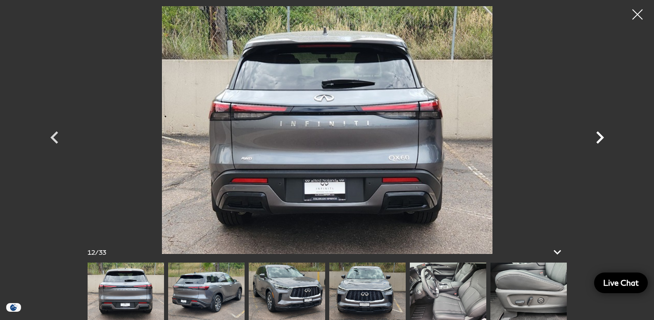
click at [598, 138] on icon "Next" at bounding box center [599, 137] width 25 height 25
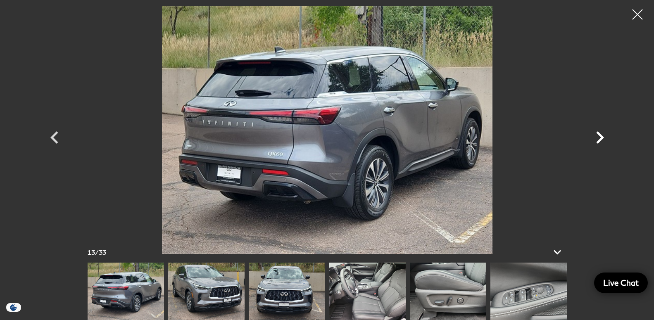
click at [598, 138] on icon "Next" at bounding box center [599, 137] width 25 height 25
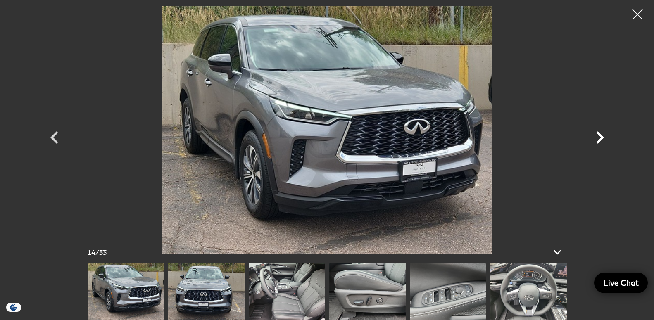
click at [598, 138] on icon "Next" at bounding box center [599, 137] width 25 height 25
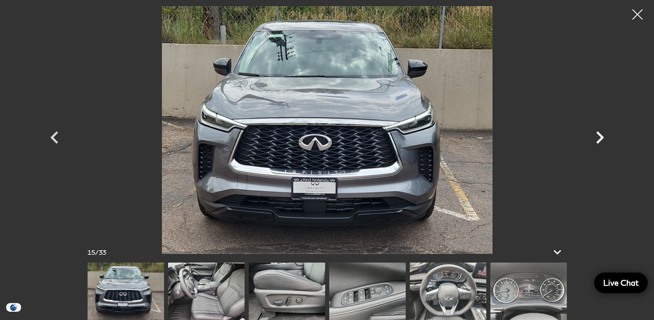
click at [598, 138] on icon "Next" at bounding box center [599, 137] width 25 height 25
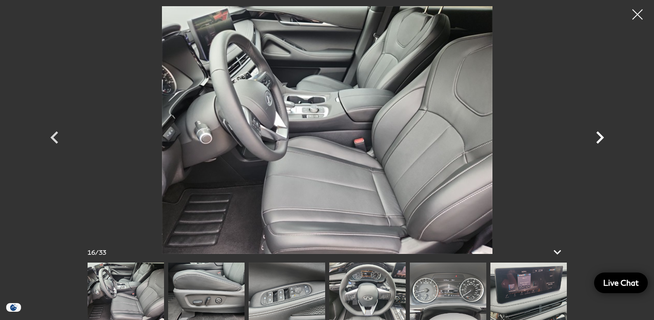
click at [598, 138] on icon "Next" at bounding box center [599, 137] width 25 height 25
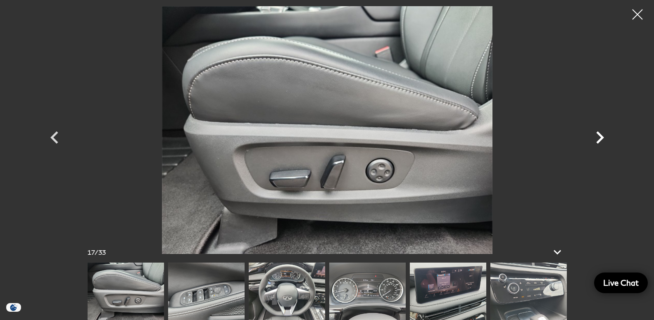
click at [598, 138] on icon "Next" at bounding box center [599, 137] width 25 height 25
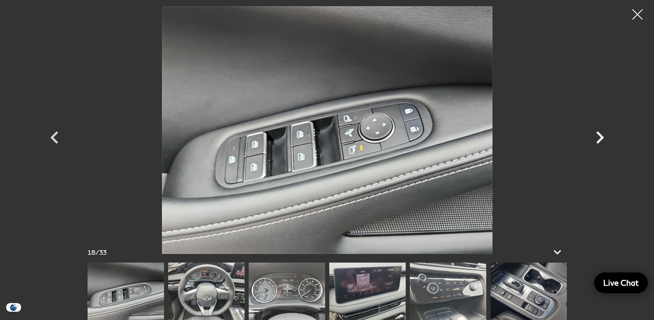
click at [598, 138] on icon "Next" at bounding box center [599, 137] width 25 height 25
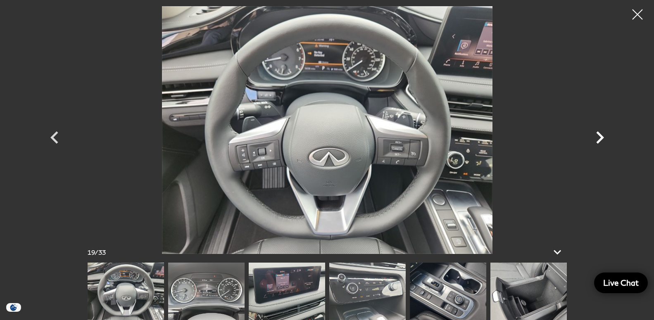
click at [598, 138] on icon "Next" at bounding box center [599, 137] width 25 height 25
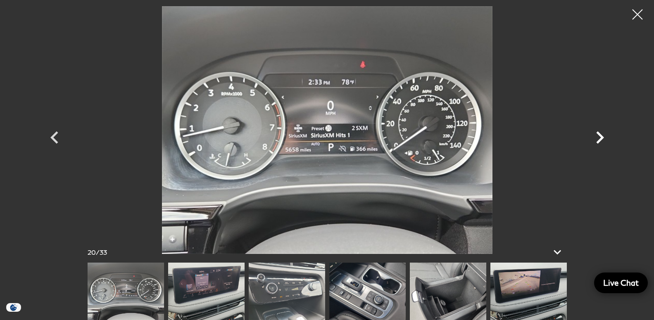
click at [598, 138] on icon "Next" at bounding box center [599, 137] width 25 height 25
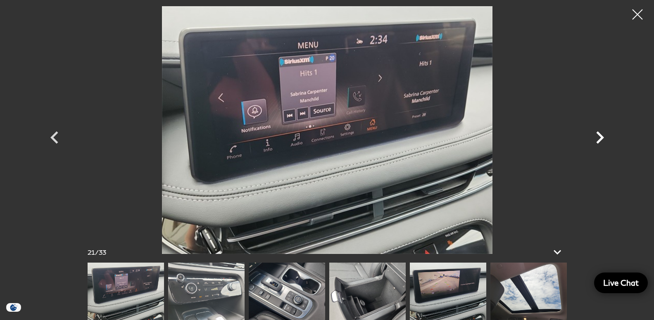
click at [598, 138] on icon "Next" at bounding box center [599, 137] width 25 height 25
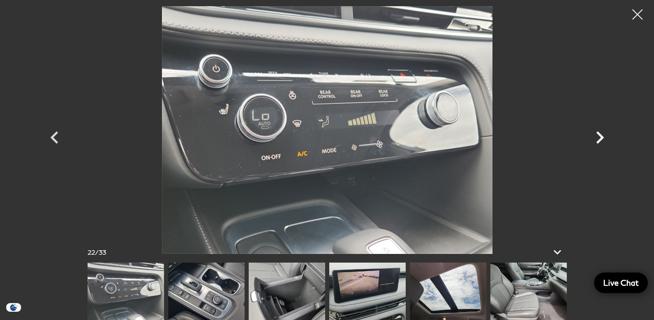
click at [598, 138] on icon "Next" at bounding box center [599, 137] width 25 height 25
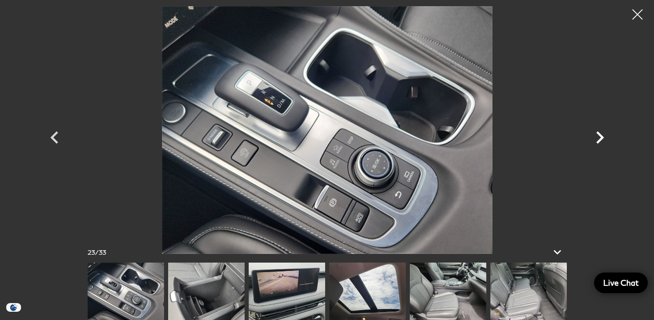
click at [598, 138] on icon "Next" at bounding box center [599, 137] width 25 height 25
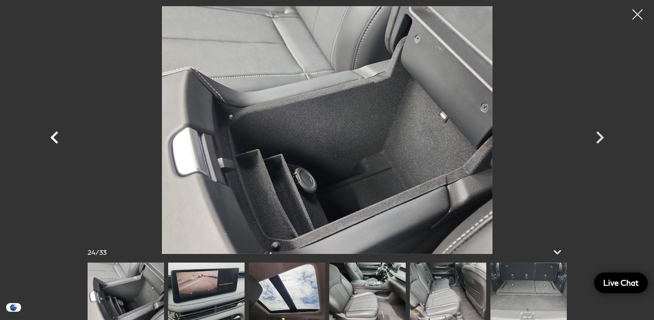
click at [55, 138] on icon "Previous" at bounding box center [54, 137] width 25 height 25
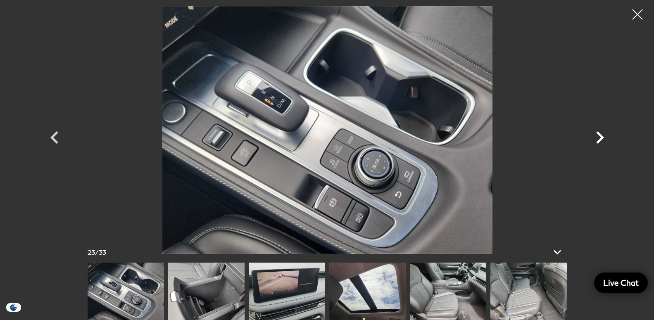
click at [602, 139] on icon "Next" at bounding box center [600, 137] width 8 height 12
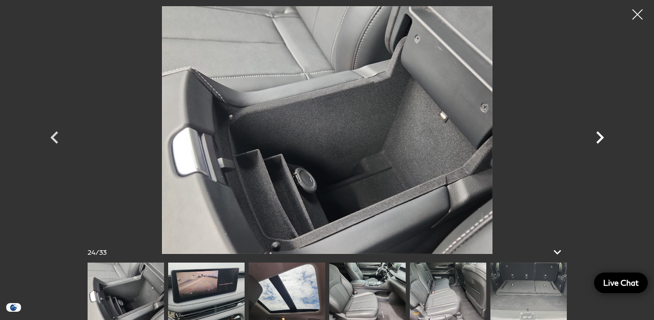
click at [602, 138] on icon "Next" at bounding box center [600, 137] width 8 height 12
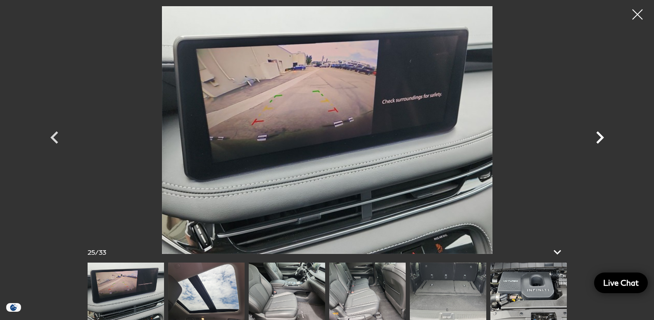
click at [602, 138] on icon "Next" at bounding box center [600, 137] width 8 height 12
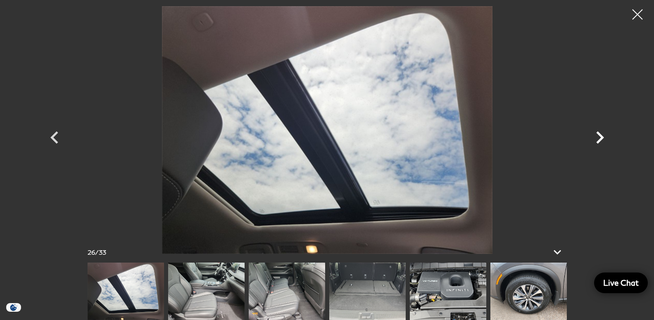
click at [602, 138] on icon "Next" at bounding box center [600, 137] width 8 height 12
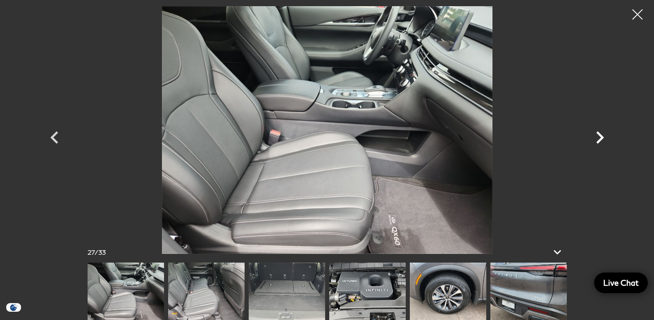
click at [599, 137] on icon "Next" at bounding box center [599, 137] width 25 height 25
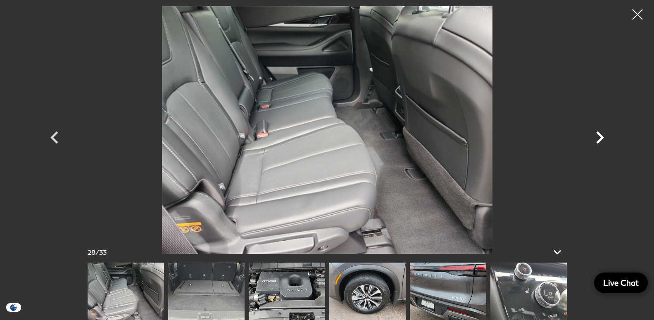
click at [599, 137] on icon "Next" at bounding box center [599, 137] width 25 height 25
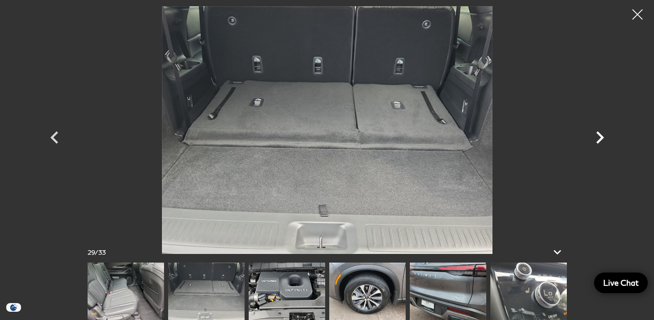
click at [599, 137] on icon "Next" at bounding box center [599, 137] width 25 height 25
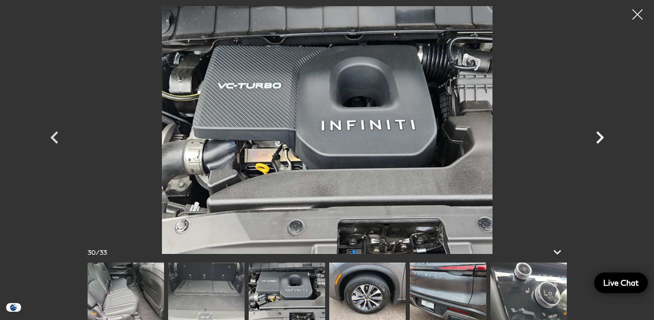
click at [599, 137] on icon "Next" at bounding box center [599, 137] width 25 height 25
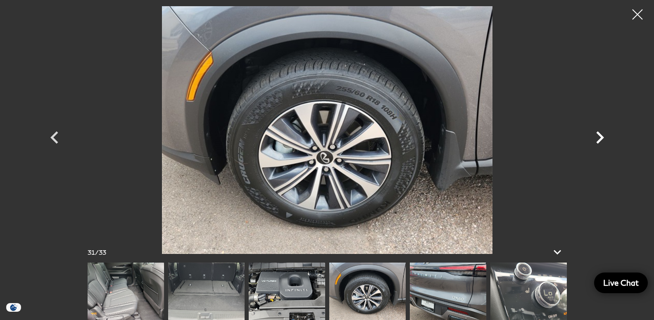
click at [599, 137] on icon "Next" at bounding box center [599, 137] width 25 height 25
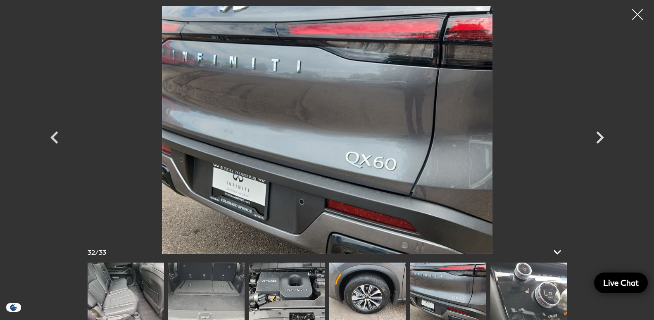
click at [636, 16] on div at bounding box center [638, 15] width 22 height 22
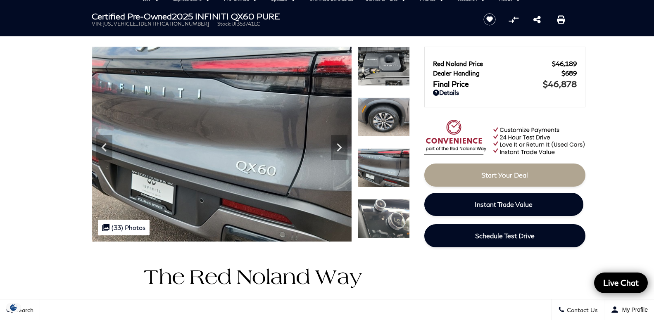
scroll to position [0, 0]
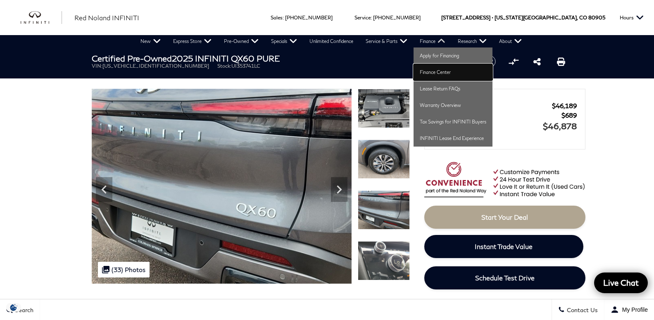
click at [434, 73] on link "Finance Center" at bounding box center [452, 72] width 79 height 17
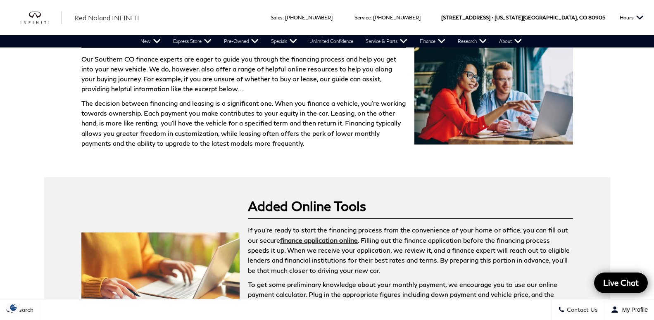
scroll to position [1053, 0]
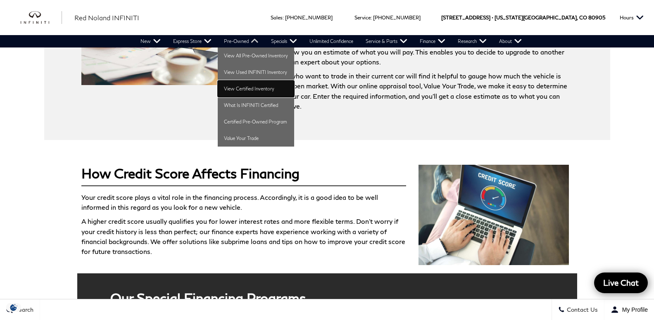
click at [246, 88] on link "View Certified Inventory" at bounding box center [256, 89] width 76 height 17
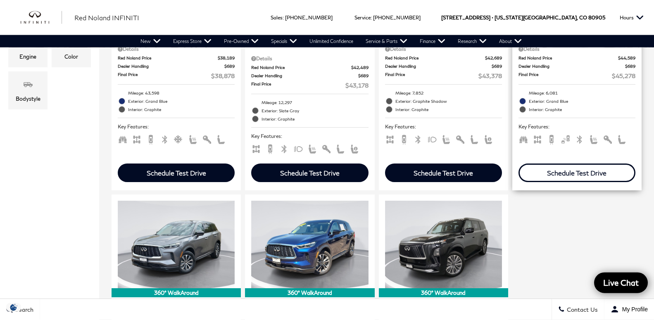
scroll to position [421, 0]
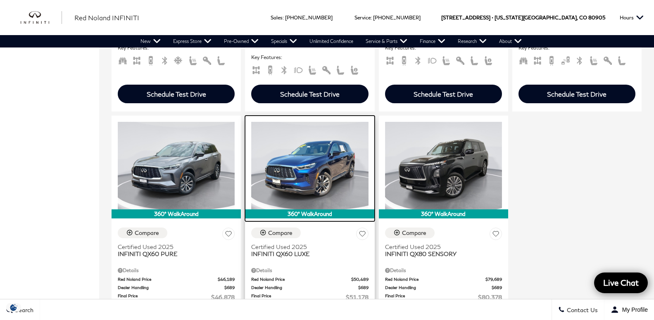
click at [251, 166] on img at bounding box center [309, 166] width 117 height 88
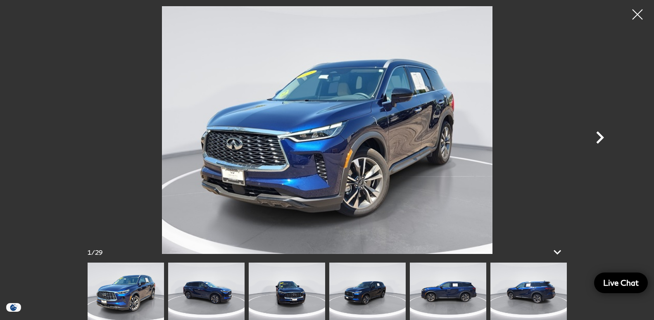
click at [598, 137] on icon "Next" at bounding box center [599, 137] width 25 height 25
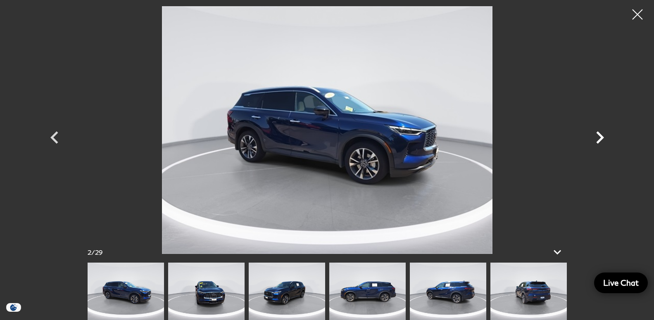
click at [598, 137] on icon "Next" at bounding box center [599, 137] width 25 height 25
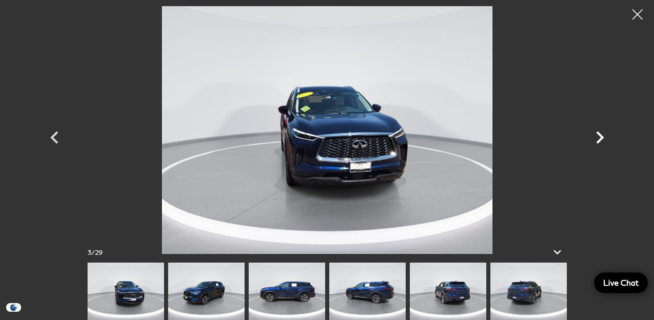
click at [598, 137] on icon "Next" at bounding box center [599, 137] width 25 height 25
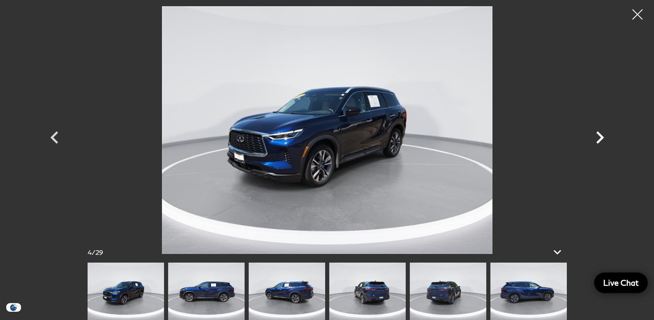
click at [598, 137] on icon "Next" at bounding box center [599, 137] width 25 height 25
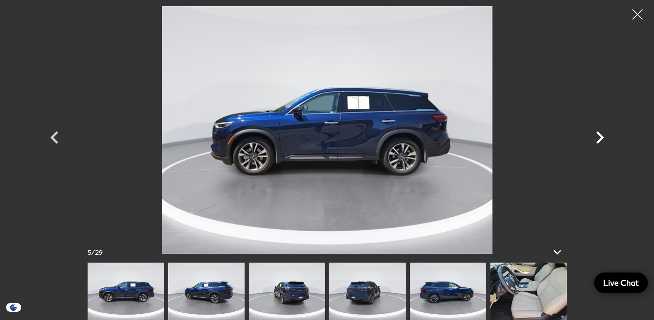
click at [598, 137] on icon "Next" at bounding box center [599, 137] width 25 height 25
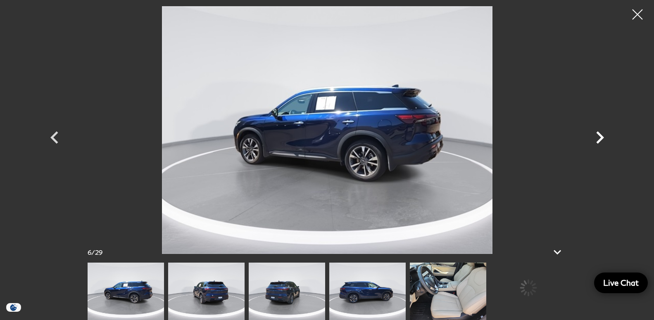
click at [598, 137] on icon "Next" at bounding box center [599, 137] width 25 height 25
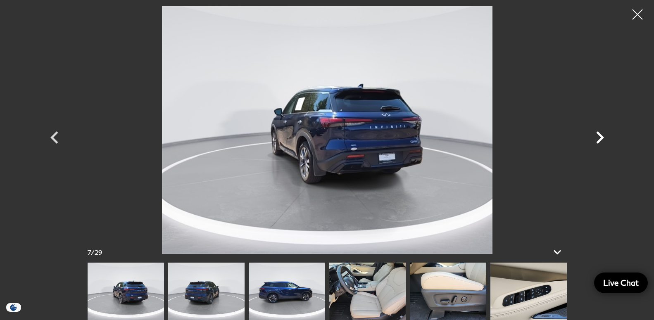
click at [598, 137] on icon "Next" at bounding box center [599, 137] width 25 height 25
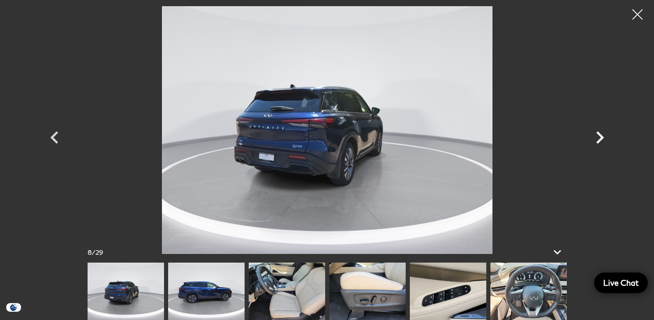
click at [598, 137] on icon "Next" at bounding box center [599, 137] width 25 height 25
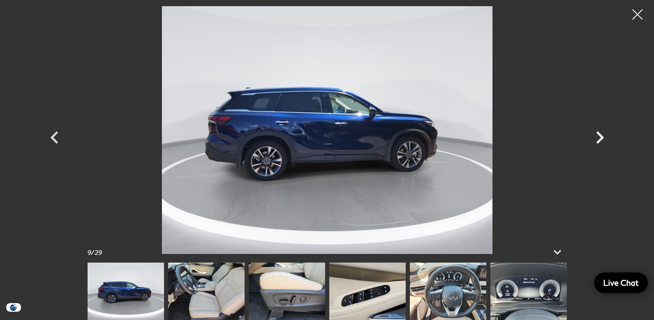
click at [598, 137] on icon "Next" at bounding box center [599, 137] width 25 height 25
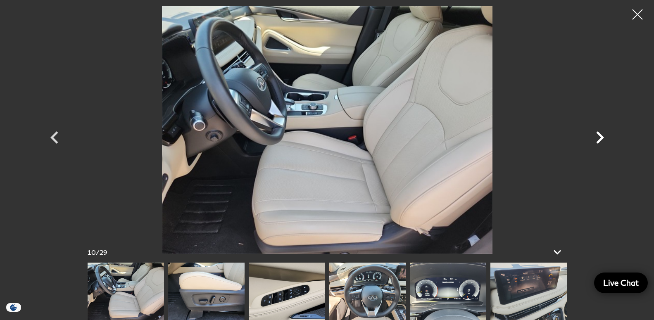
click at [598, 137] on icon "Next" at bounding box center [599, 137] width 25 height 25
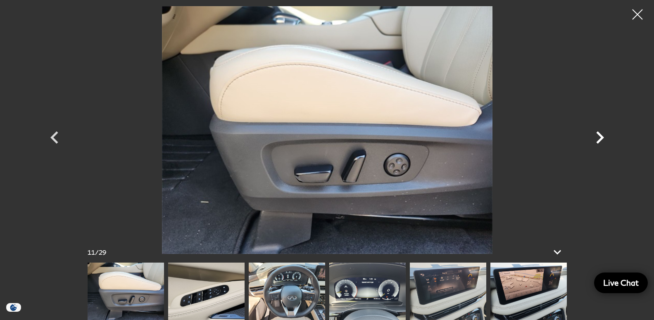
click at [598, 137] on icon "Next" at bounding box center [599, 137] width 25 height 25
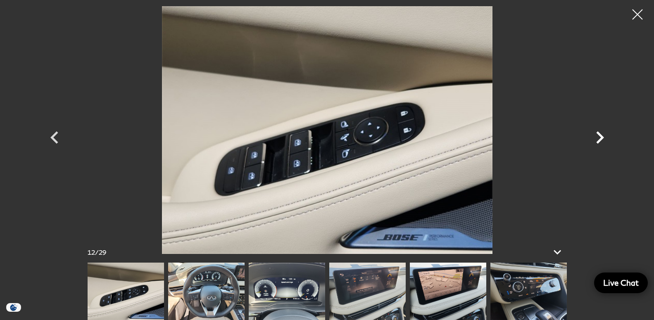
click at [598, 137] on icon "Next" at bounding box center [599, 137] width 25 height 25
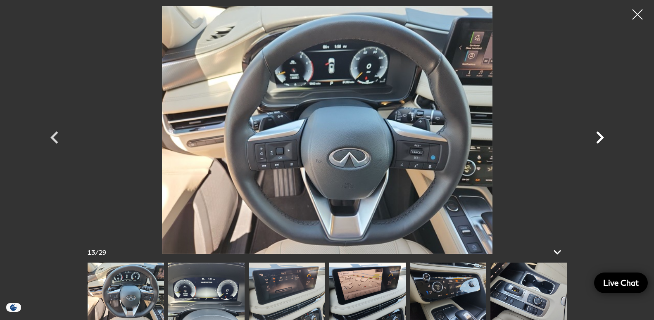
click at [598, 137] on icon "Next" at bounding box center [599, 137] width 25 height 25
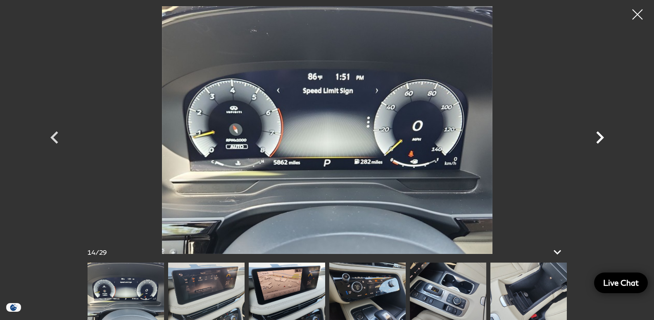
click at [598, 137] on icon "Next" at bounding box center [599, 137] width 25 height 25
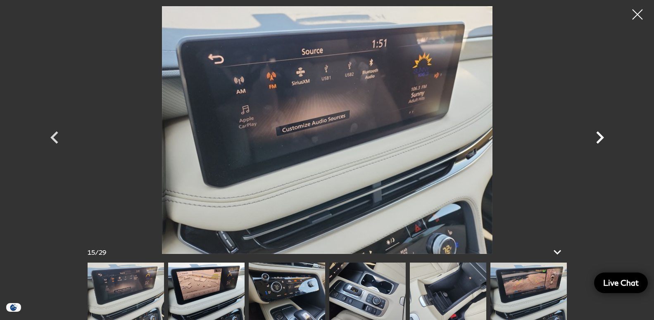
click at [598, 137] on icon "Next" at bounding box center [599, 137] width 25 height 25
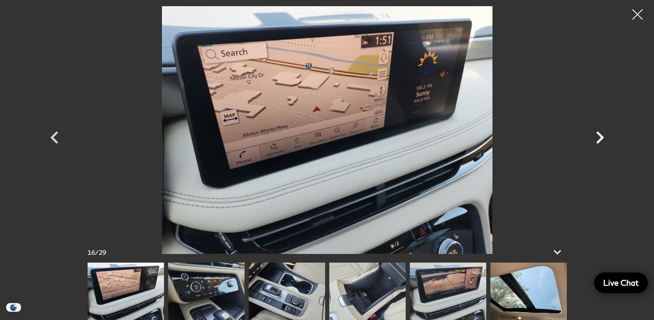
click at [598, 137] on icon "Next" at bounding box center [599, 137] width 25 height 25
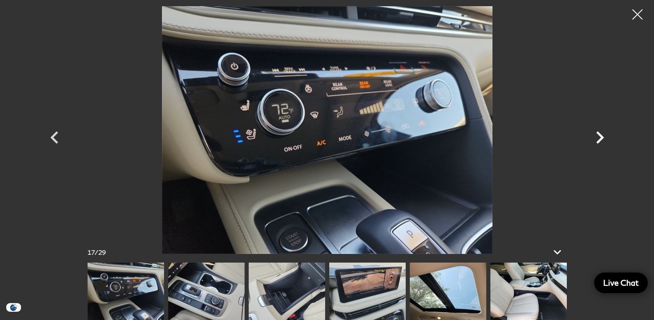
click at [598, 137] on icon "Next" at bounding box center [599, 137] width 25 height 25
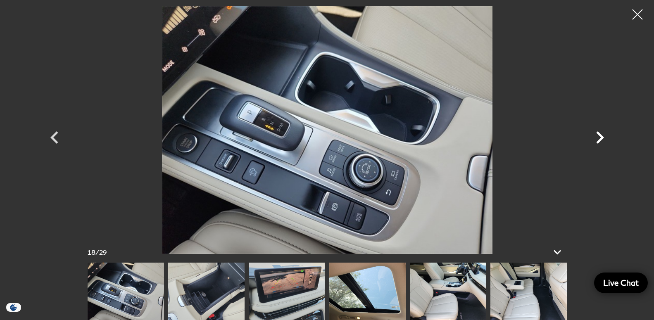
click at [598, 137] on icon "Next" at bounding box center [599, 137] width 25 height 25
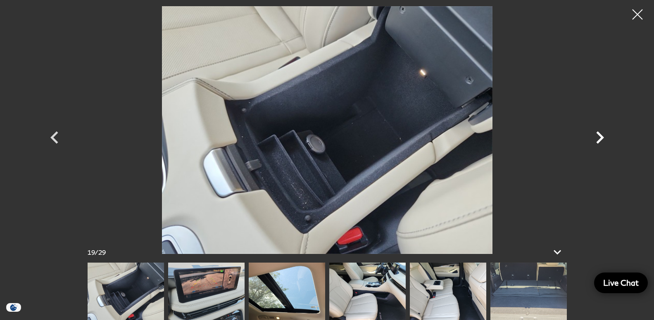
click at [598, 137] on icon "Next" at bounding box center [599, 137] width 25 height 25
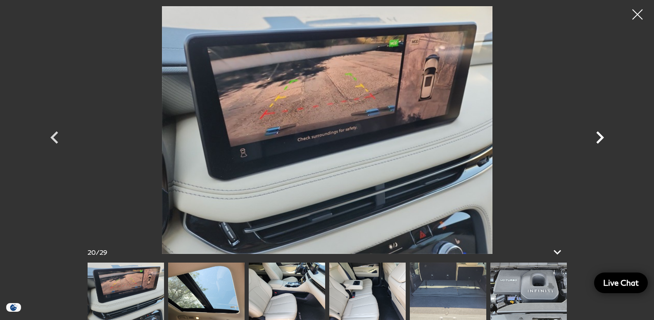
click at [598, 137] on icon "Next" at bounding box center [599, 137] width 25 height 25
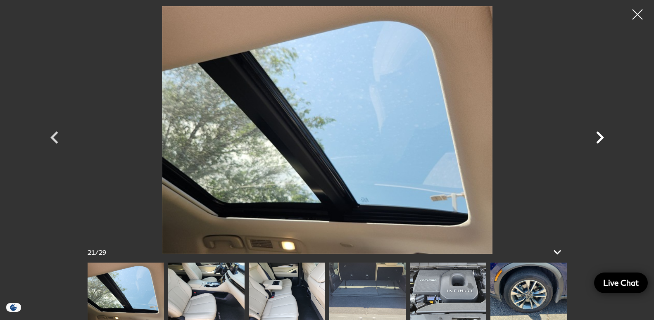
click at [598, 137] on icon "Next" at bounding box center [599, 137] width 25 height 25
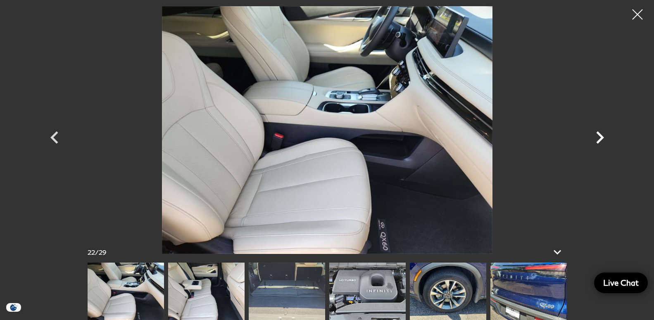
click at [598, 137] on icon "Next" at bounding box center [599, 137] width 25 height 25
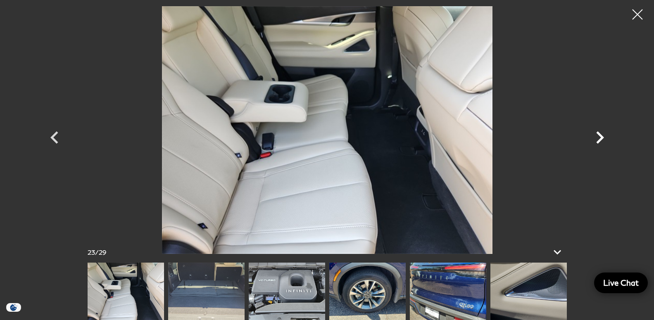
click at [598, 137] on icon "Next" at bounding box center [599, 137] width 25 height 25
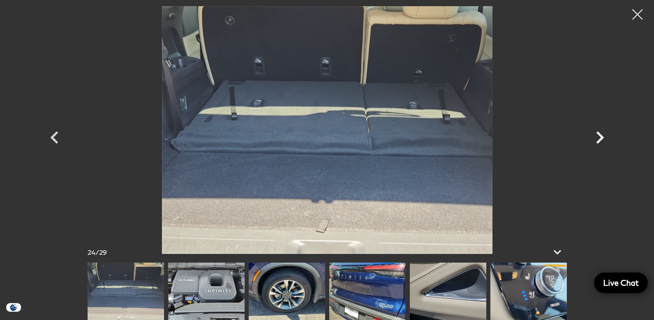
click at [598, 137] on icon "Next" at bounding box center [599, 137] width 25 height 25
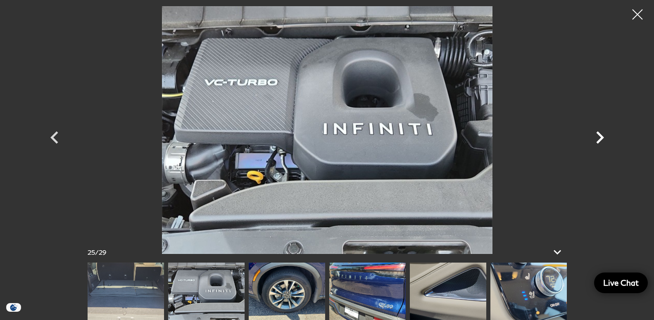
click at [598, 137] on icon "Next" at bounding box center [599, 137] width 25 height 25
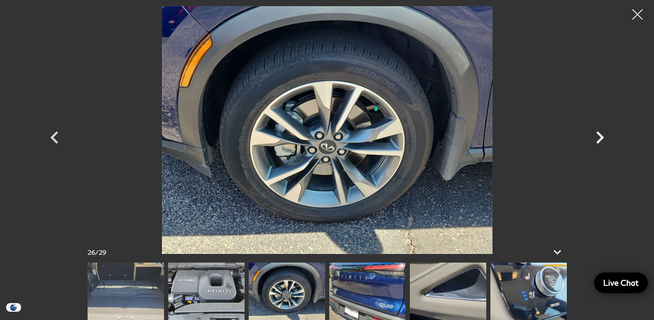
click at [598, 137] on icon "Next" at bounding box center [599, 137] width 25 height 25
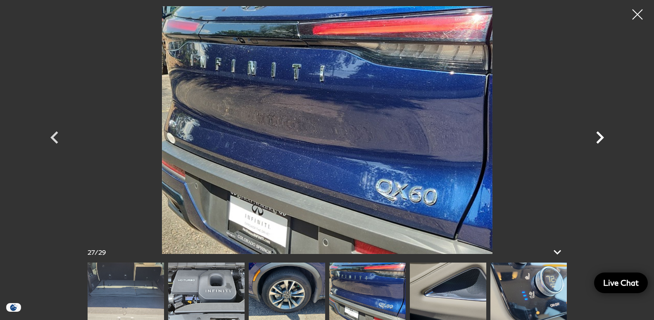
click at [598, 137] on icon "Next" at bounding box center [599, 137] width 25 height 25
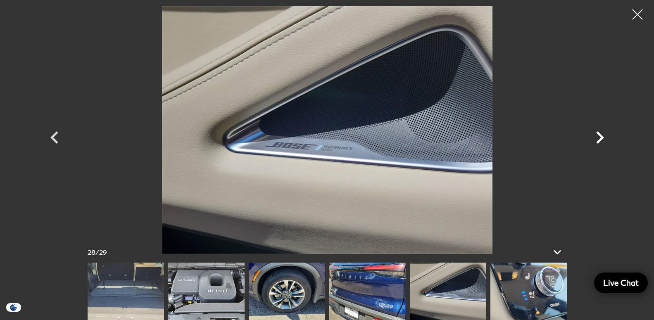
click at [598, 137] on icon "Next" at bounding box center [599, 137] width 25 height 25
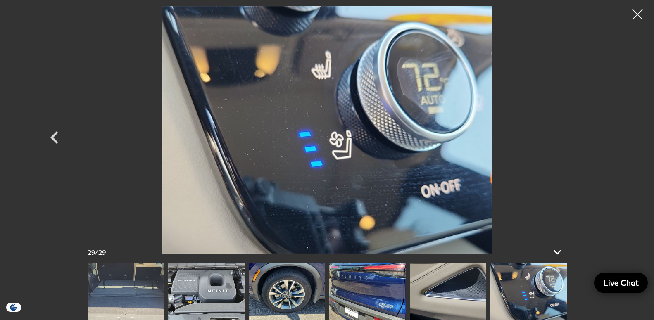
click at [598, 137] on div at bounding box center [327, 130] width 578 height 248
click at [635, 13] on div at bounding box center [638, 15] width 22 height 22
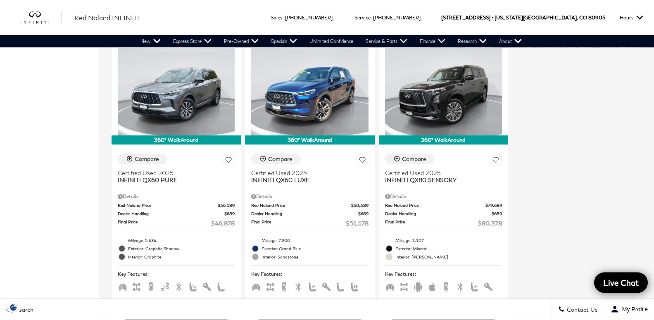
scroll to position [463, 0]
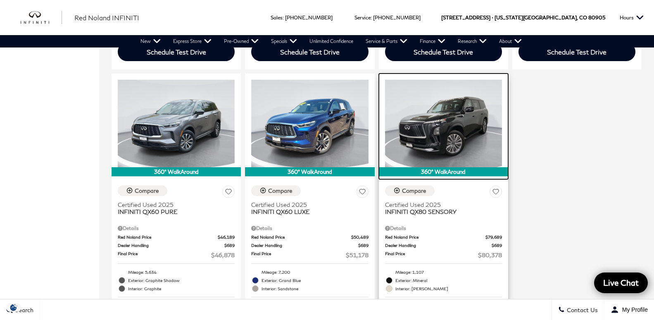
click at [385, 121] on img at bounding box center [443, 124] width 117 height 88
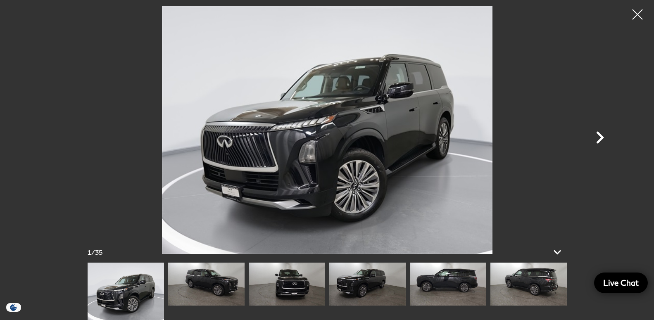
click at [602, 138] on icon "Next" at bounding box center [600, 137] width 8 height 12
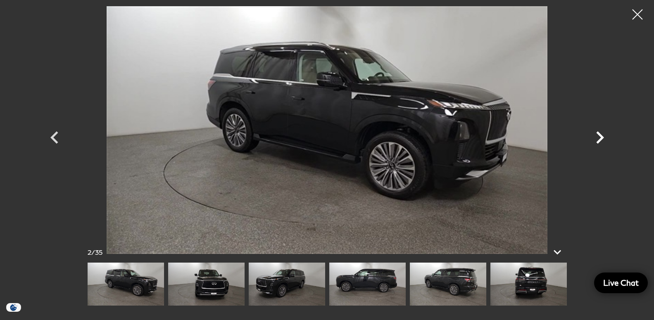
click at [602, 138] on icon "Next" at bounding box center [600, 137] width 8 height 12
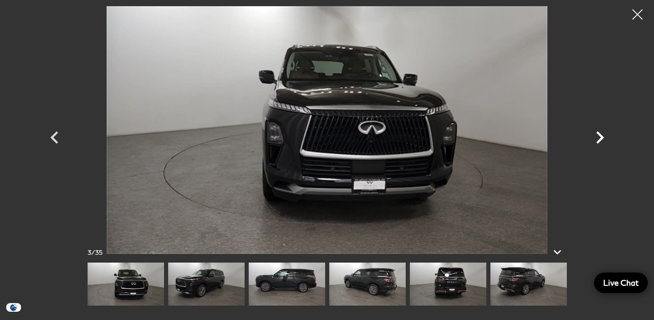
click at [602, 138] on icon "Next" at bounding box center [600, 137] width 8 height 12
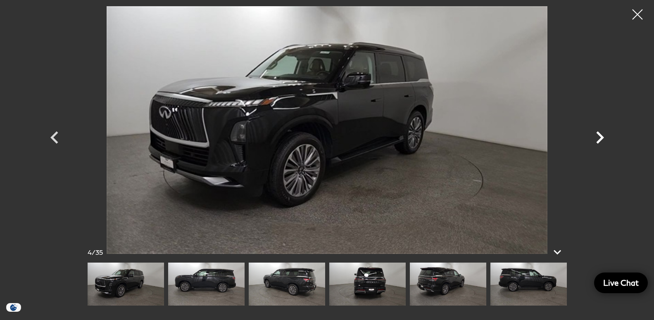
click at [602, 138] on icon "Next" at bounding box center [600, 137] width 8 height 12
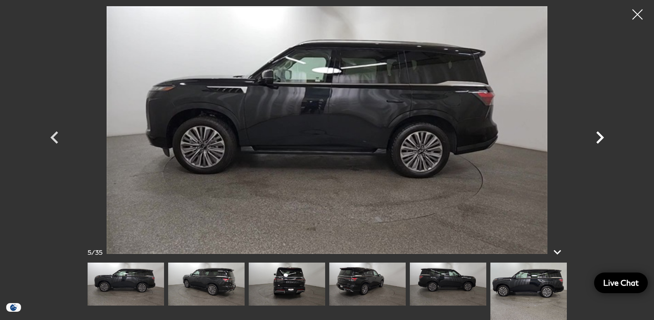
click at [602, 138] on icon "Next" at bounding box center [600, 137] width 8 height 12
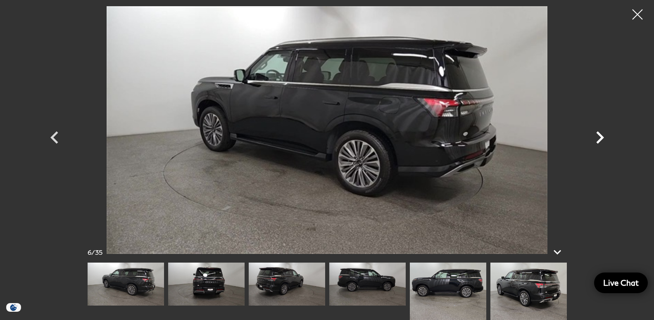
click at [602, 138] on icon "Next" at bounding box center [600, 137] width 8 height 12
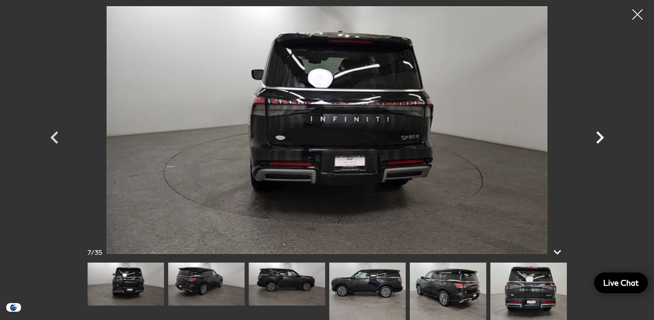
click at [602, 138] on icon "Next" at bounding box center [600, 137] width 8 height 12
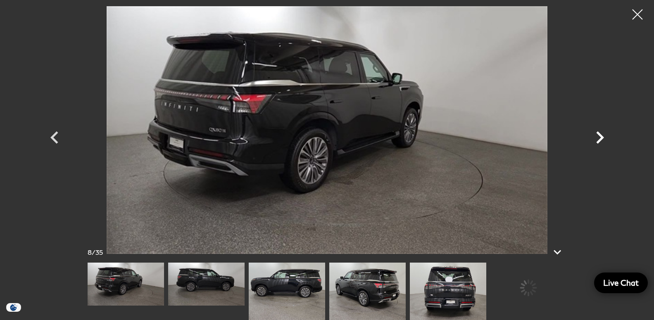
click at [602, 138] on icon "Next" at bounding box center [600, 137] width 8 height 12
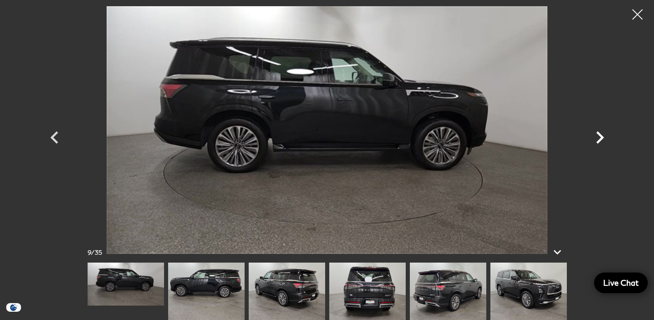
click at [602, 138] on icon "Next" at bounding box center [600, 137] width 8 height 12
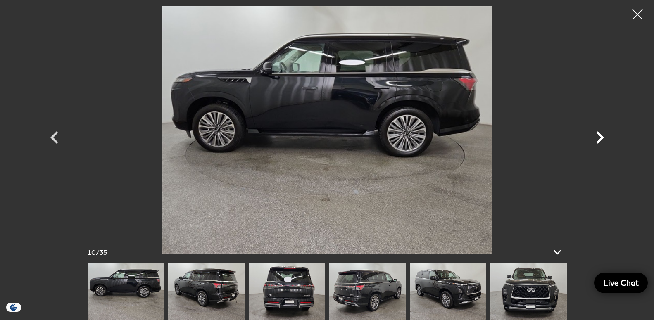
click at [602, 138] on icon "Next" at bounding box center [600, 137] width 8 height 12
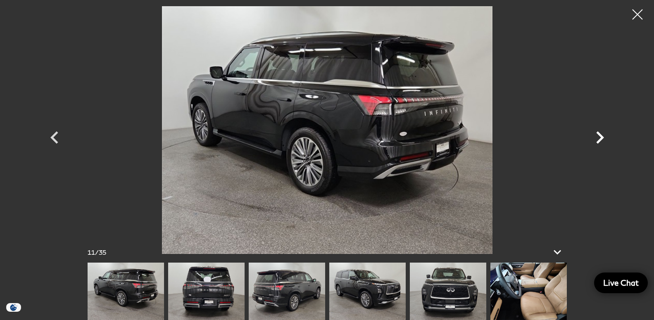
click at [602, 138] on icon "Next" at bounding box center [600, 137] width 8 height 12
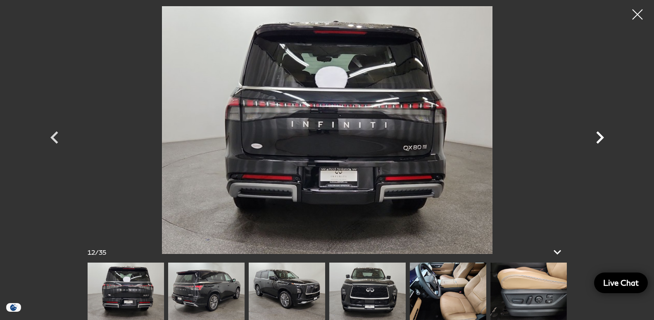
click at [602, 138] on icon "Next" at bounding box center [600, 137] width 8 height 12
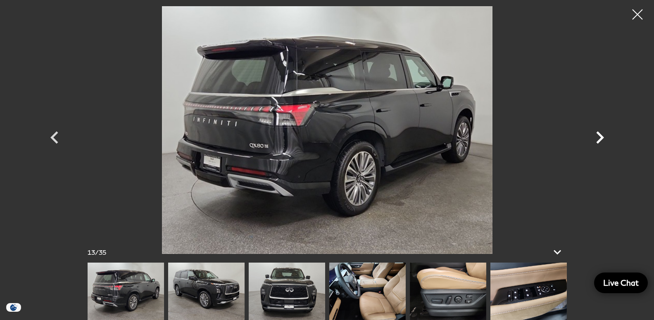
click at [602, 138] on icon "Next" at bounding box center [600, 137] width 8 height 12
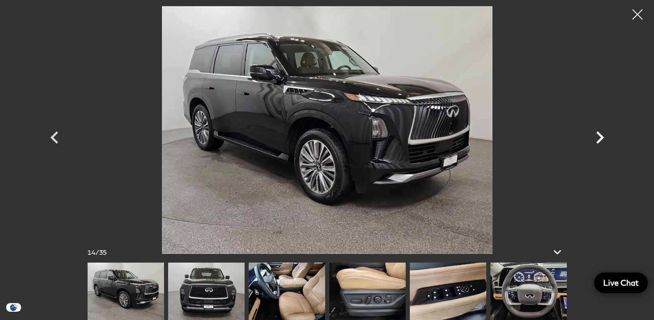
click at [602, 138] on icon "Next" at bounding box center [600, 137] width 8 height 12
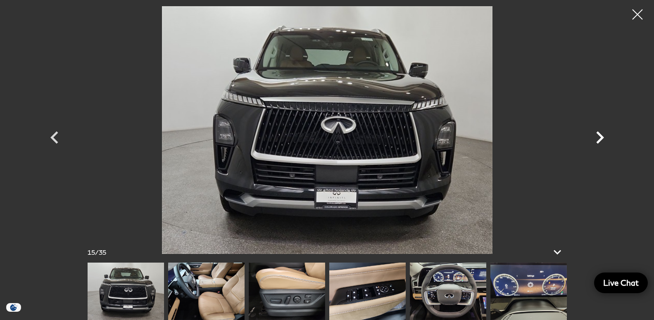
click at [602, 138] on icon "Next" at bounding box center [600, 137] width 8 height 12
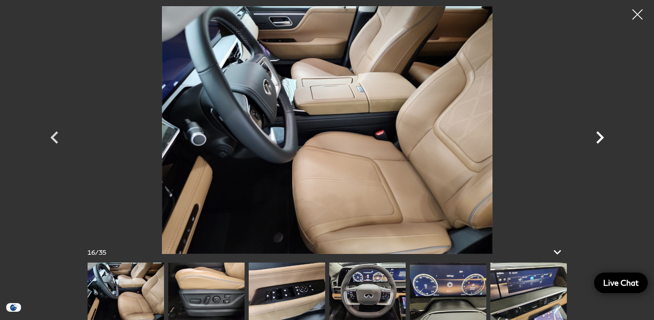
click at [602, 138] on icon "Next" at bounding box center [600, 137] width 8 height 12
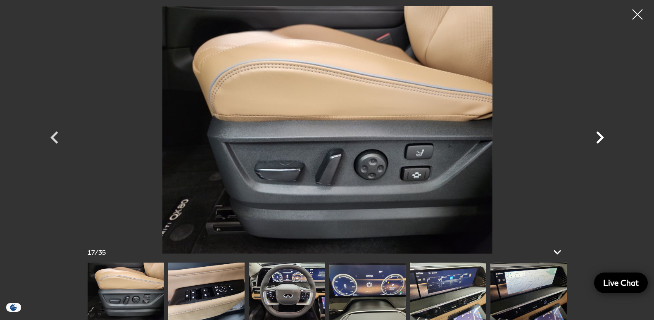
click at [602, 138] on icon "Next" at bounding box center [600, 137] width 8 height 12
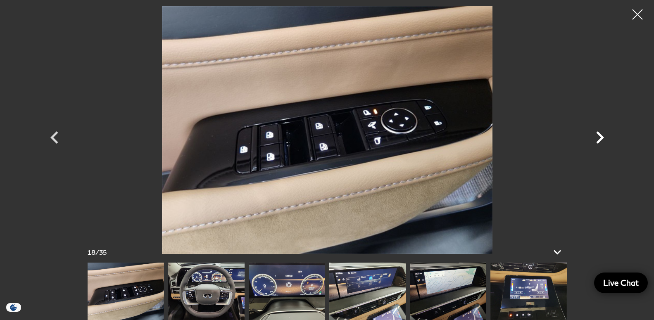
click at [602, 138] on icon "Next" at bounding box center [600, 137] width 8 height 12
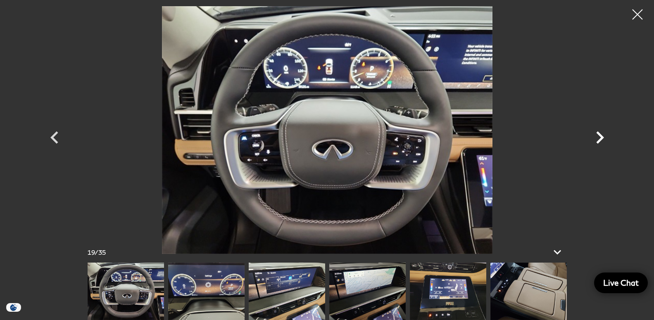
click at [602, 138] on icon "Next" at bounding box center [600, 137] width 8 height 12
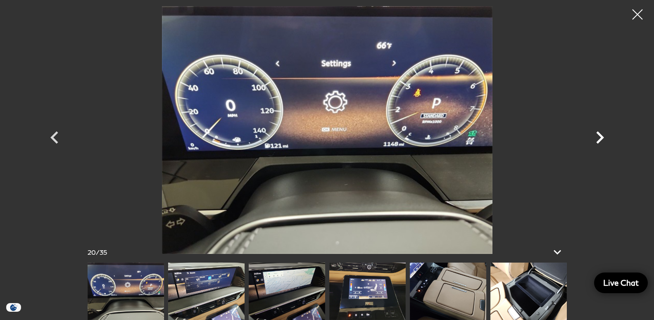
click at [602, 138] on icon "Next" at bounding box center [600, 137] width 8 height 12
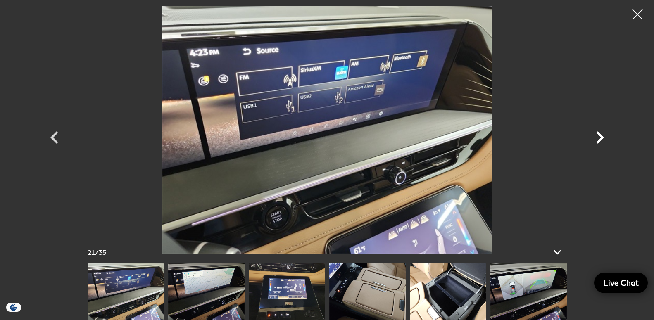
click at [602, 138] on icon "Next" at bounding box center [600, 137] width 8 height 12
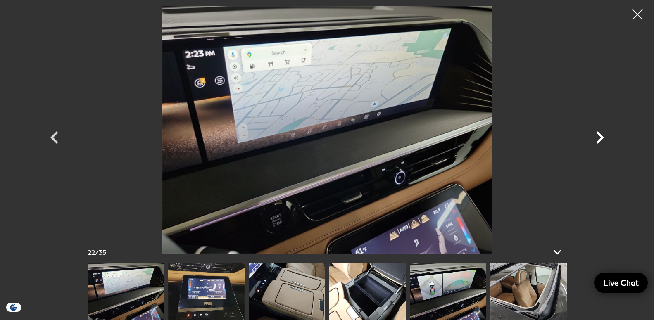
click at [602, 138] on icon "Next" at bounding box center [600, 137] width 8 height 12
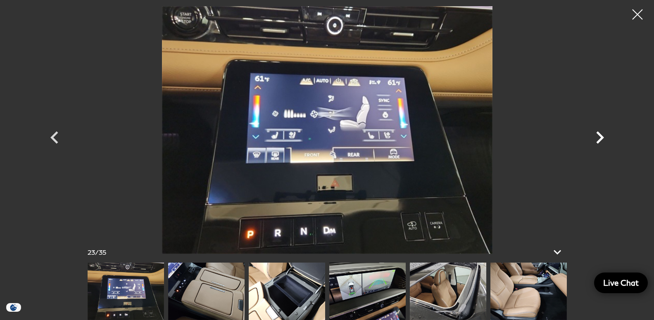
click at [602, 138] on icon "Next" at bounding box center [600, 137] width 8 height 12
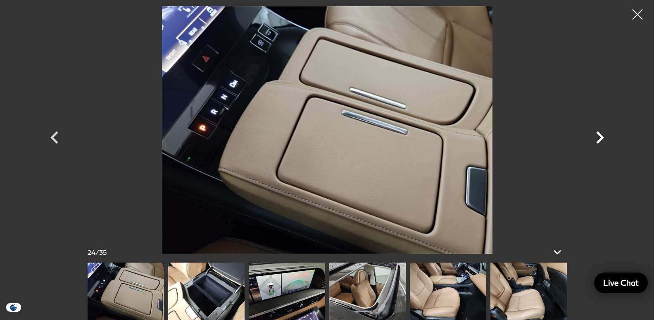
click at [602, 138] on icon "Next" at bounding box center [600, 137] width 8 height 12
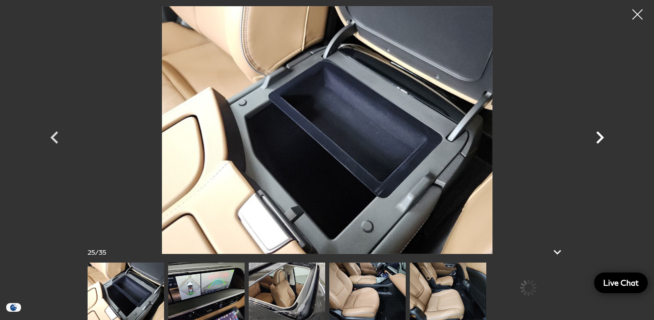
click at [602, 138] on icon "Next" at bounding box center [600, 137] width 8 height 12
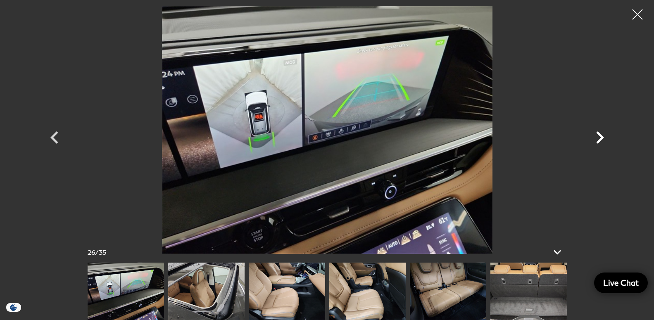
click at [602, 138] on icon "Next" at bounding box center [600, 137] width 8 height 12
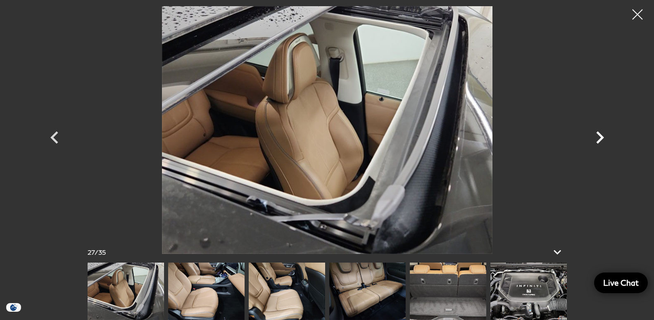
click at [602, 138] on icon "Next" at bounding box center [600, 137] width 8 height 12
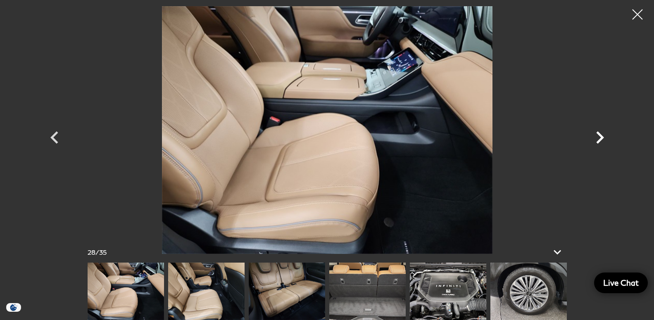
click at [602, 138] on icon "Next" at bounding box center [600, 137] width 8 height 12
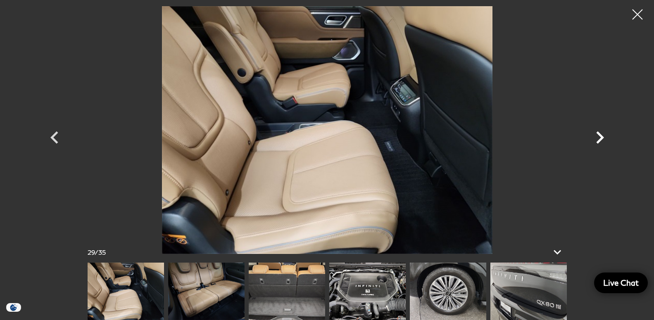
click at [602, 138] on icon "Next" at bounding box center [600, 137] width 8 height 12
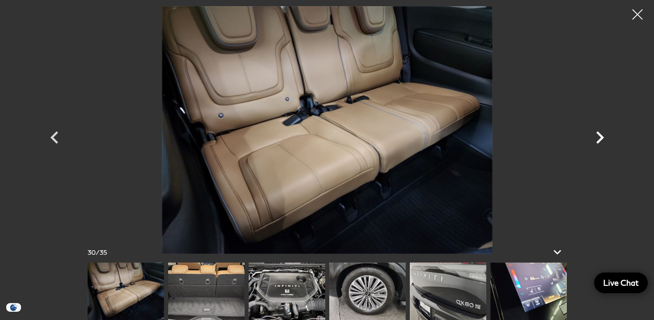
click at [602, 138] on icon "Next" at bounding box center [600, 137] width 8 height 12
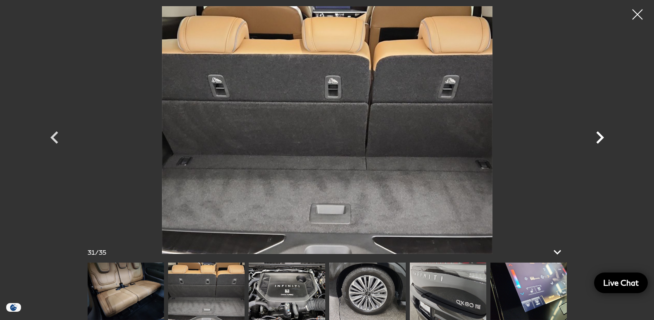
click at [602, 138] on icon "Next" at bounding box center [600, 137] width 8 height 12
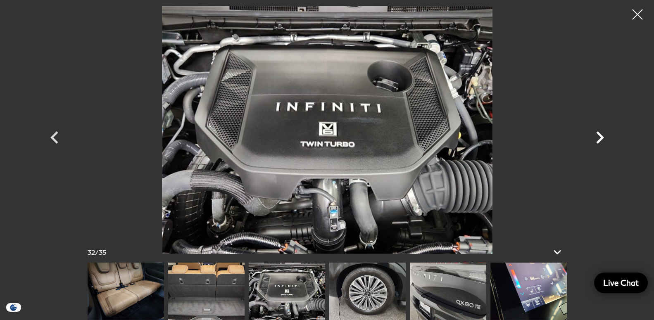
click at [602, 138] on icon "Next" at bounding box center [600, 137] width 8 height 12
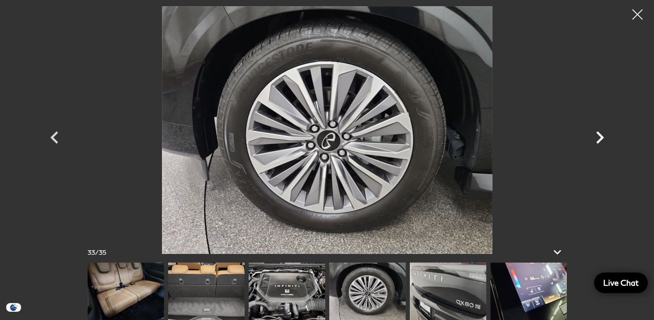
click at [602, 138] on icon "Next" at bounding box center [600, 137] width 8 height 12
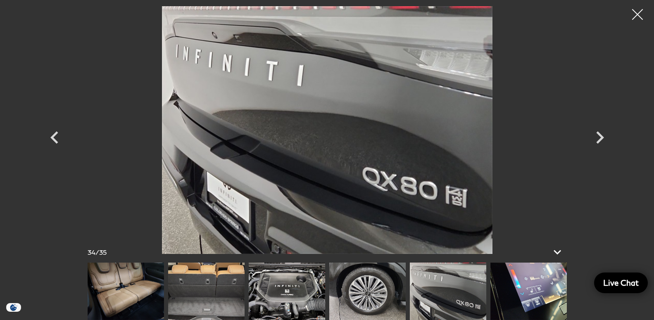
click at [643, 13] on div at bounding box center [638, 15] width 22 height 22
